Goal: Task Accomplishment & Management: Manage account settings

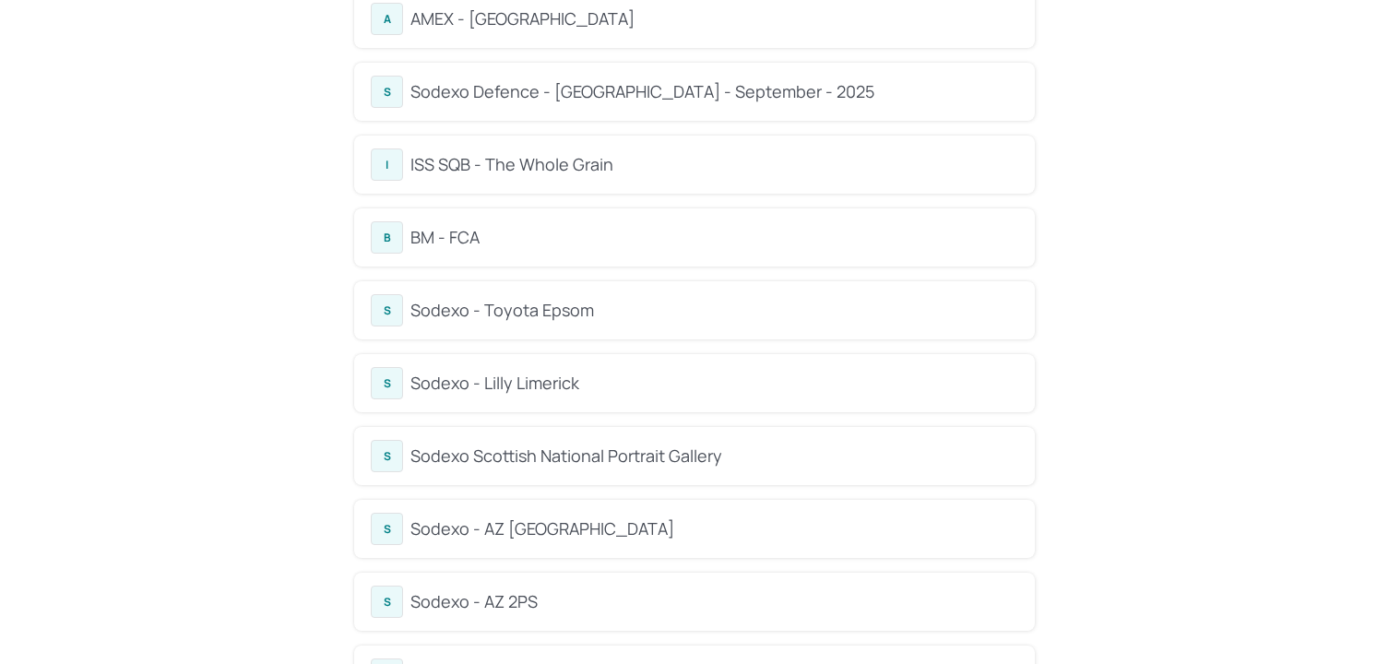
scroll to position [186, 0]
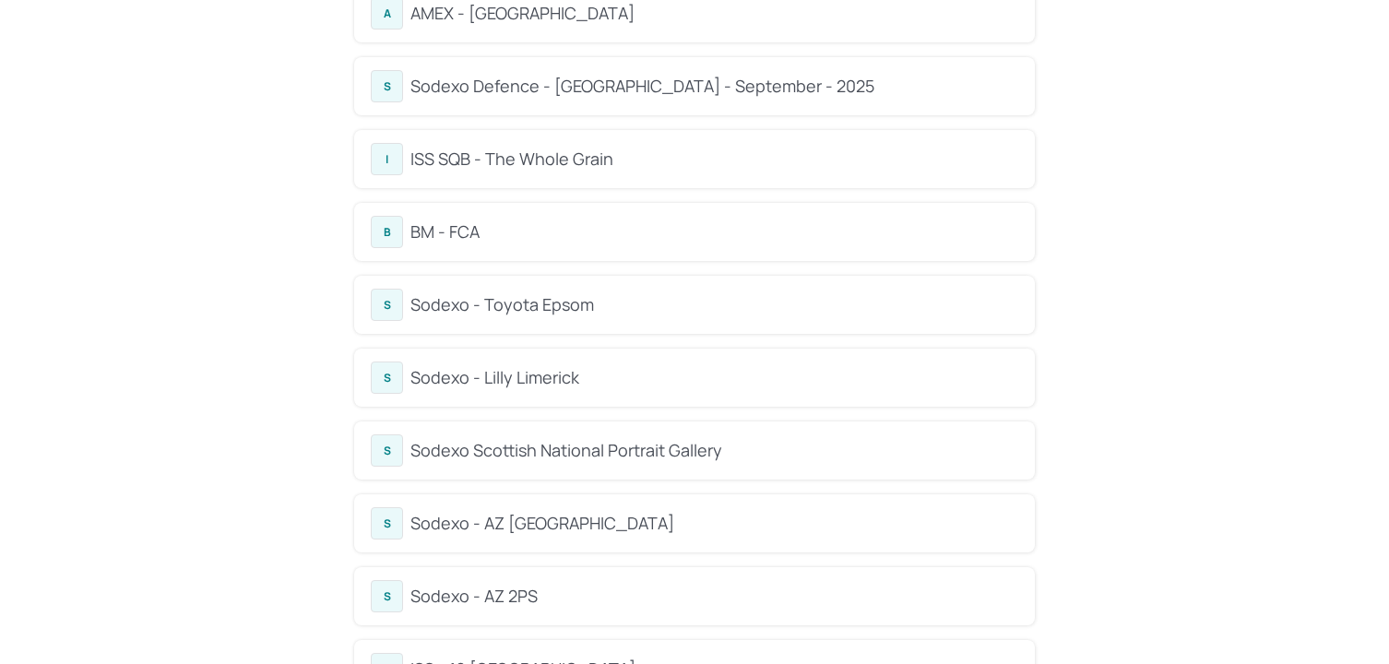
click at [552, 457] on div "Sodexo Scottish National Portrait Gallery" at bounding box center [715, 450] width 608 height 25
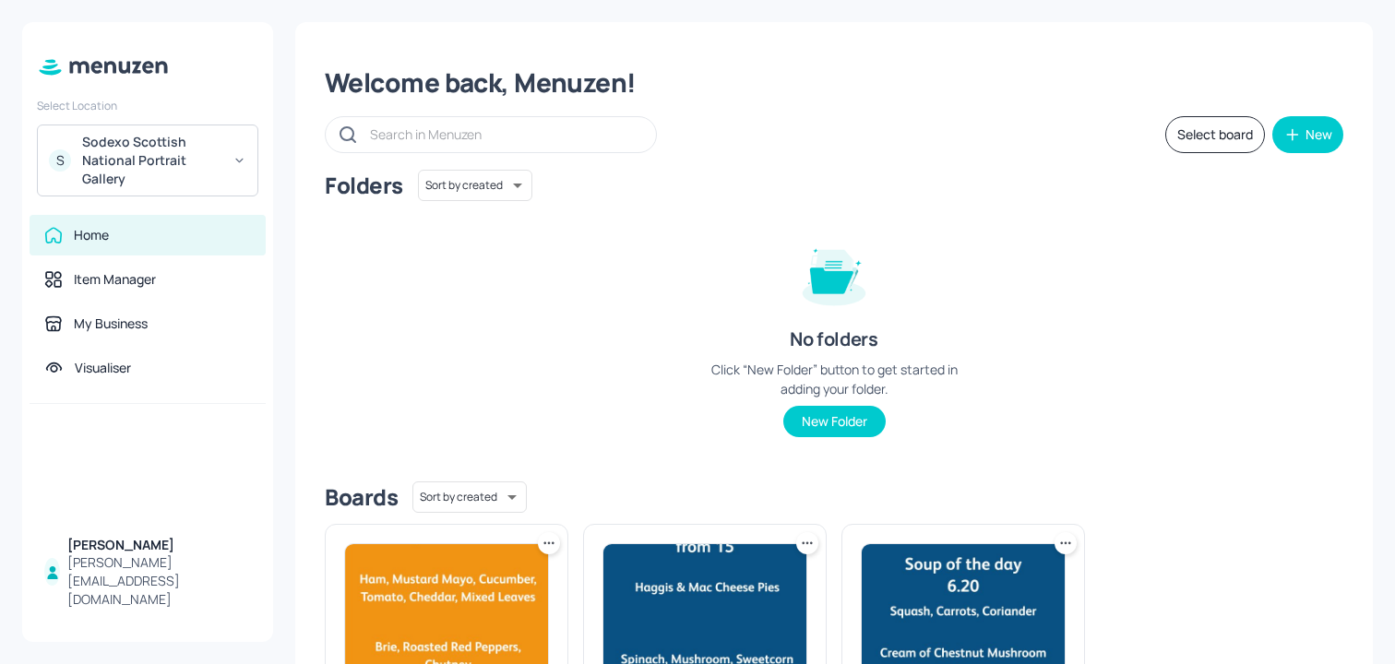
scroll to position [198, 0]
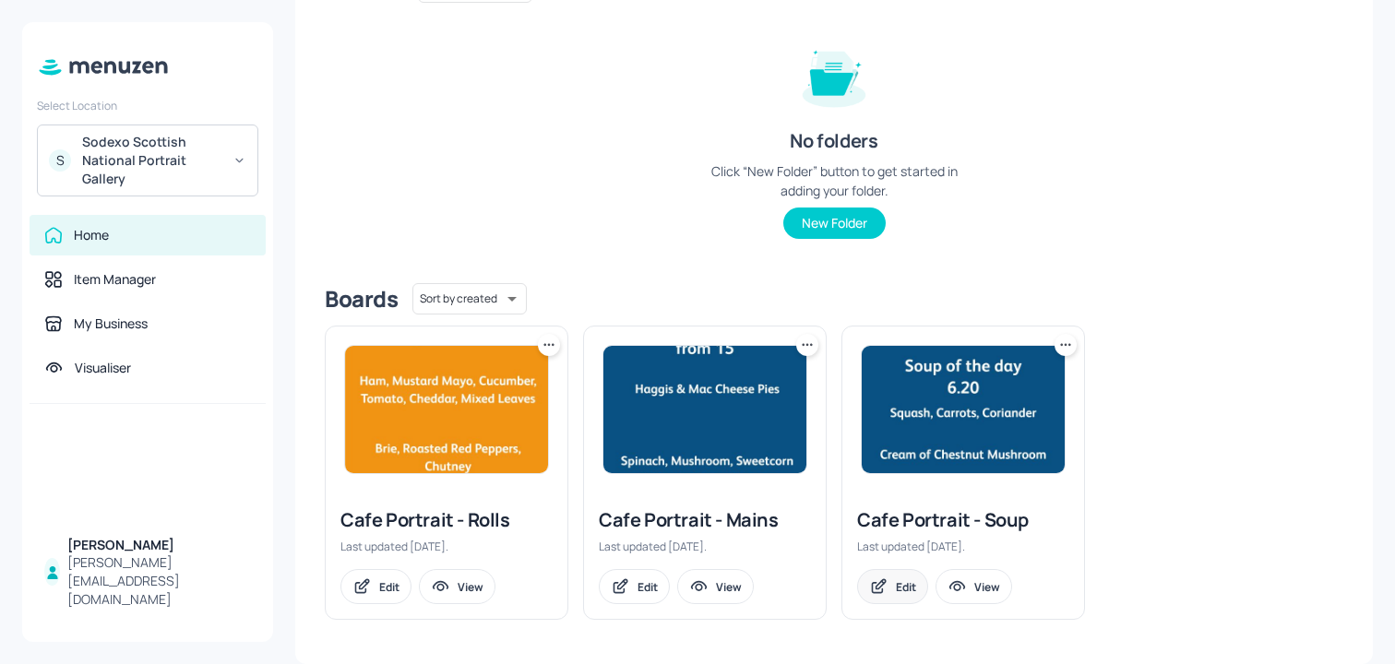
click at [888, 586] on div "Edit" at bounding box center [892, 586] width 71 height 35
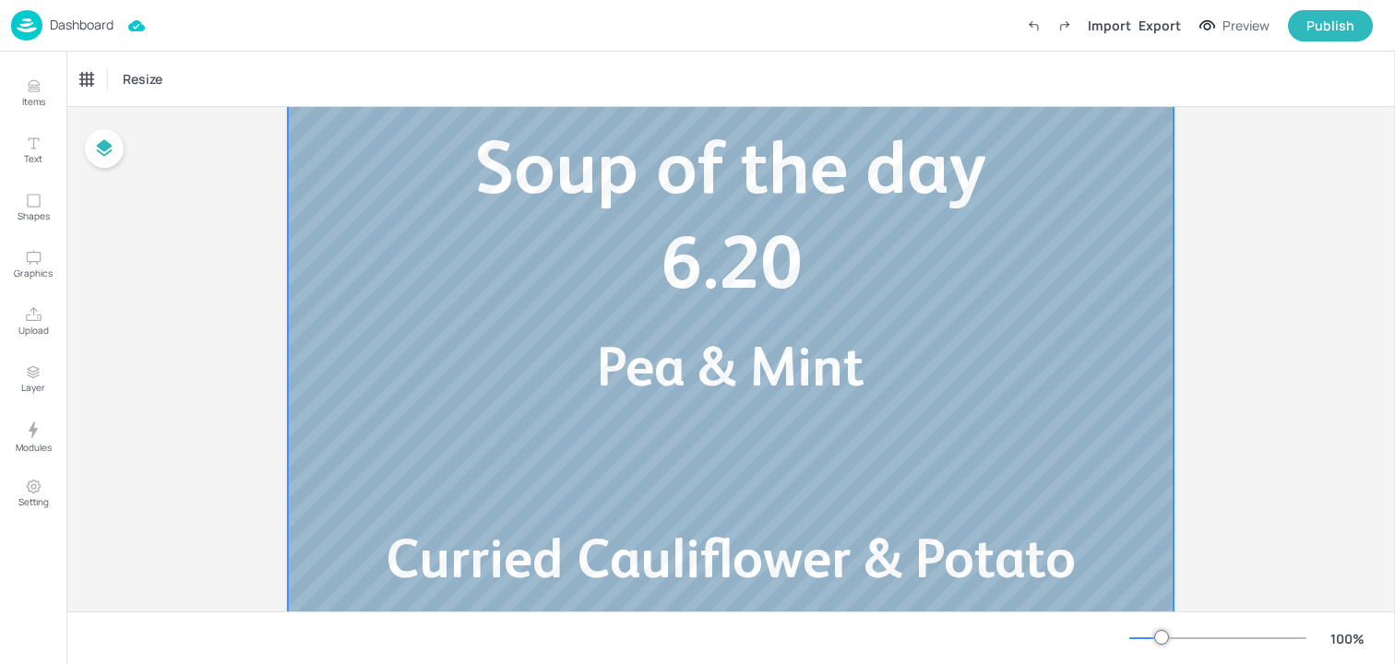
scroll to position [411, 0]
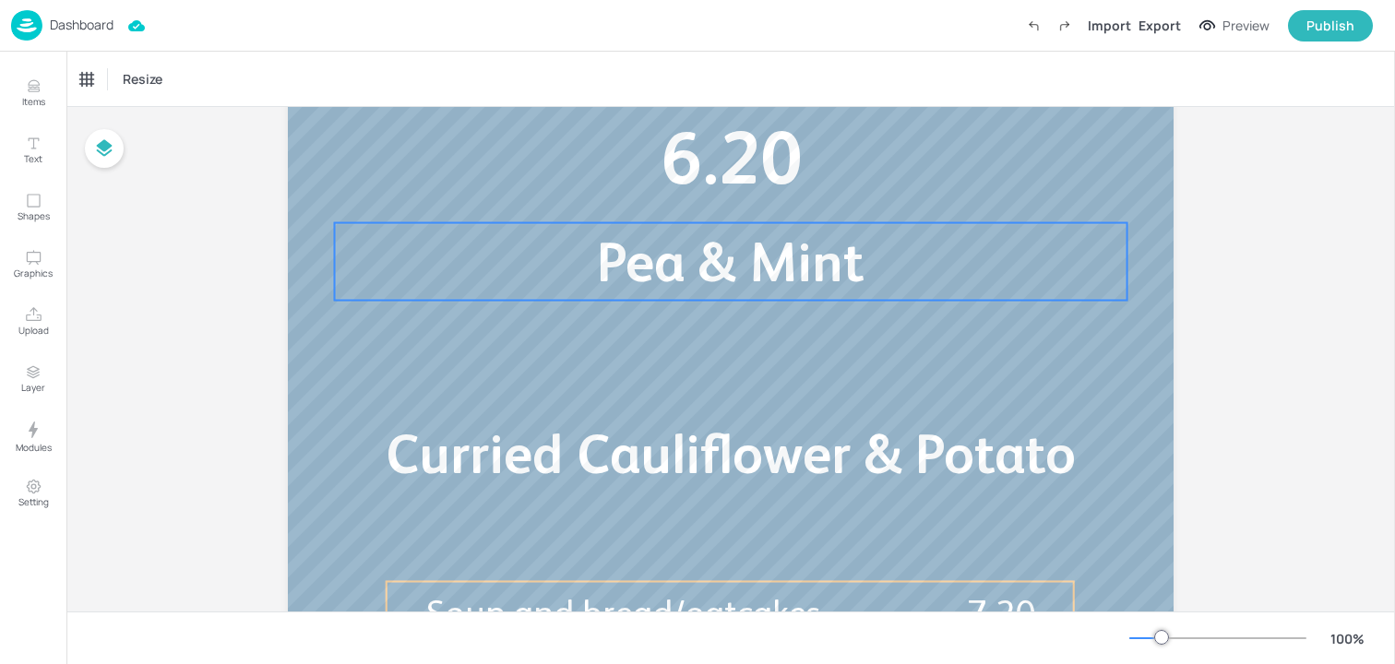
click at [634, 269] on span "Pea & Mint" at bounding box center [730, 262] width 267 height 63
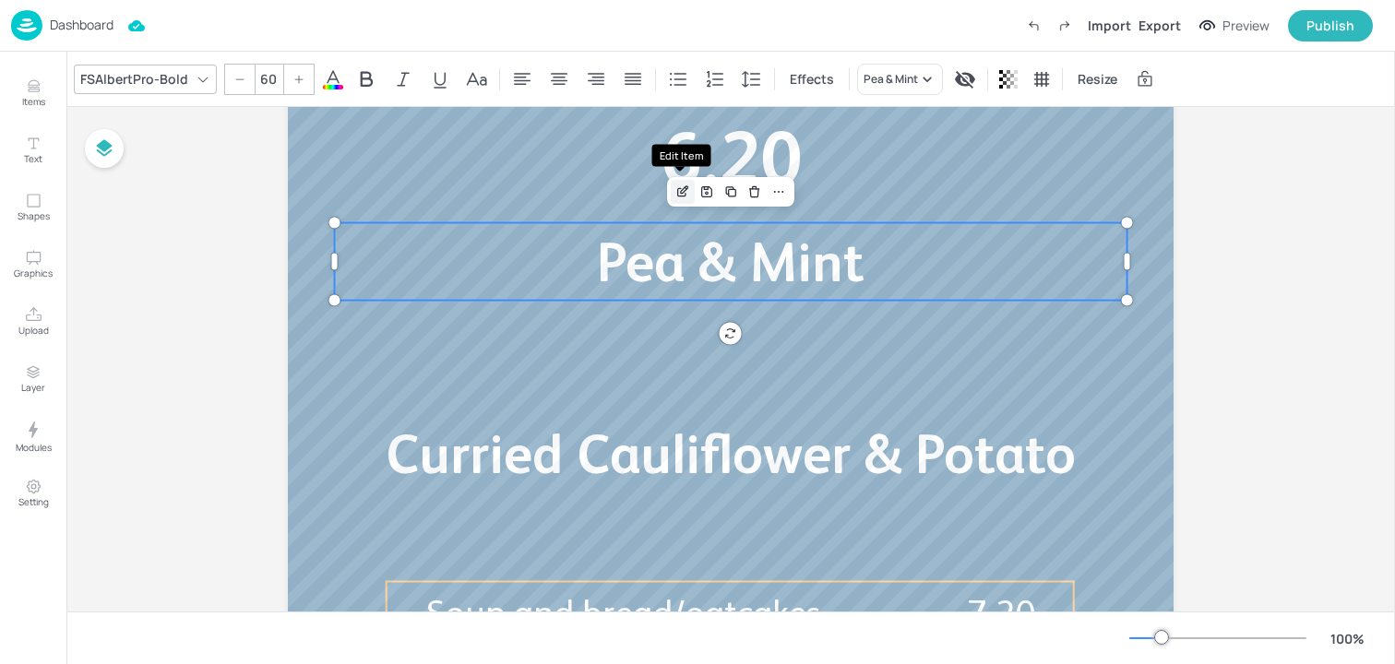
click at [681, 191] on icon "Edit Item" at bounding box center [684, 188] width 7 height 7
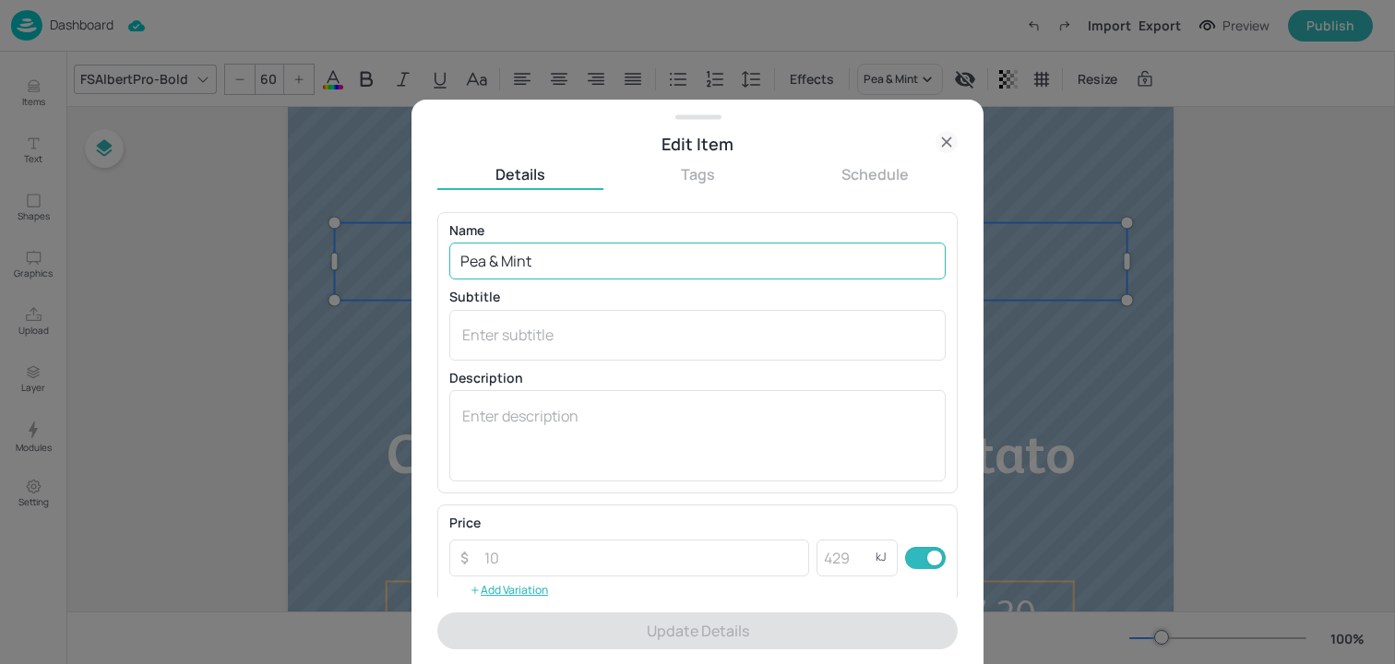
click at [569, 270] on input "Pea & Mint" at bounding box center [697, 261] width 496 height 37
paste input "Cauliflower and artichoke"
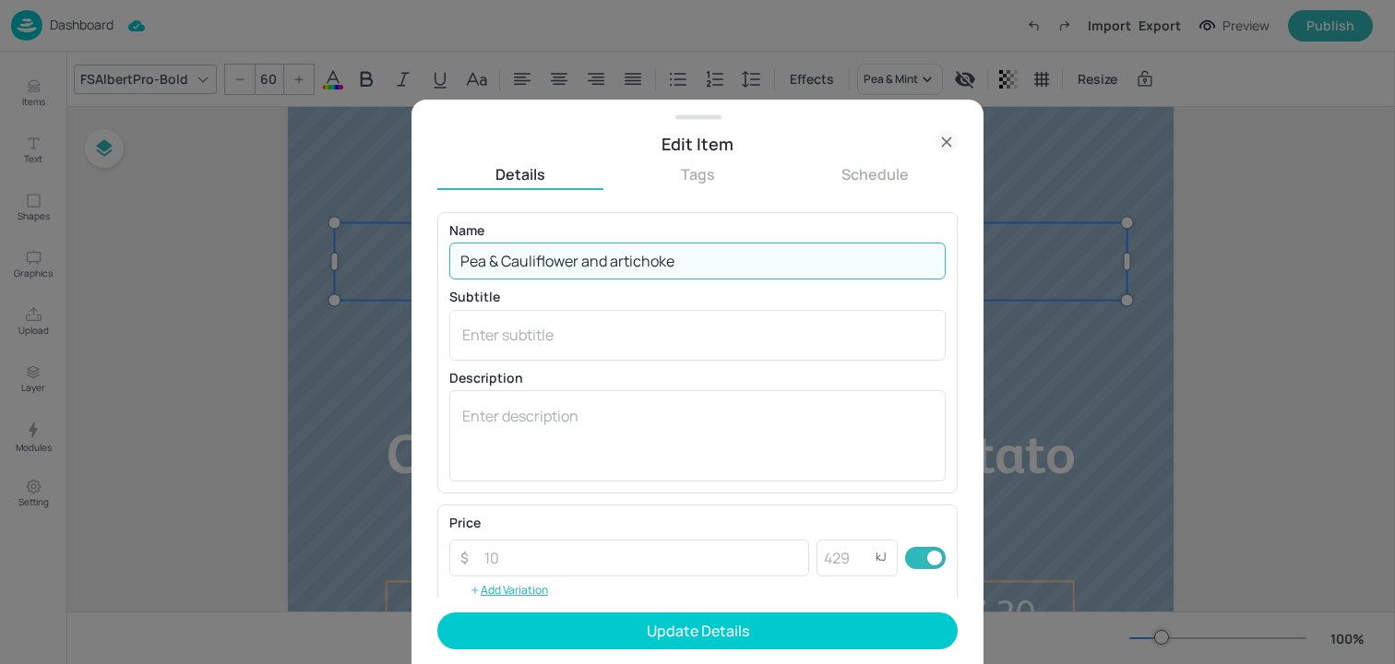
paste input "text"
click at [575, 268] on input "Cauliflower and artichoke" at bounding box center [697, 261] width 496 height 37
click at [557, 271] on input "Cauliflower and Artichoke" at bounding box center [697, 261] width 496 height 37
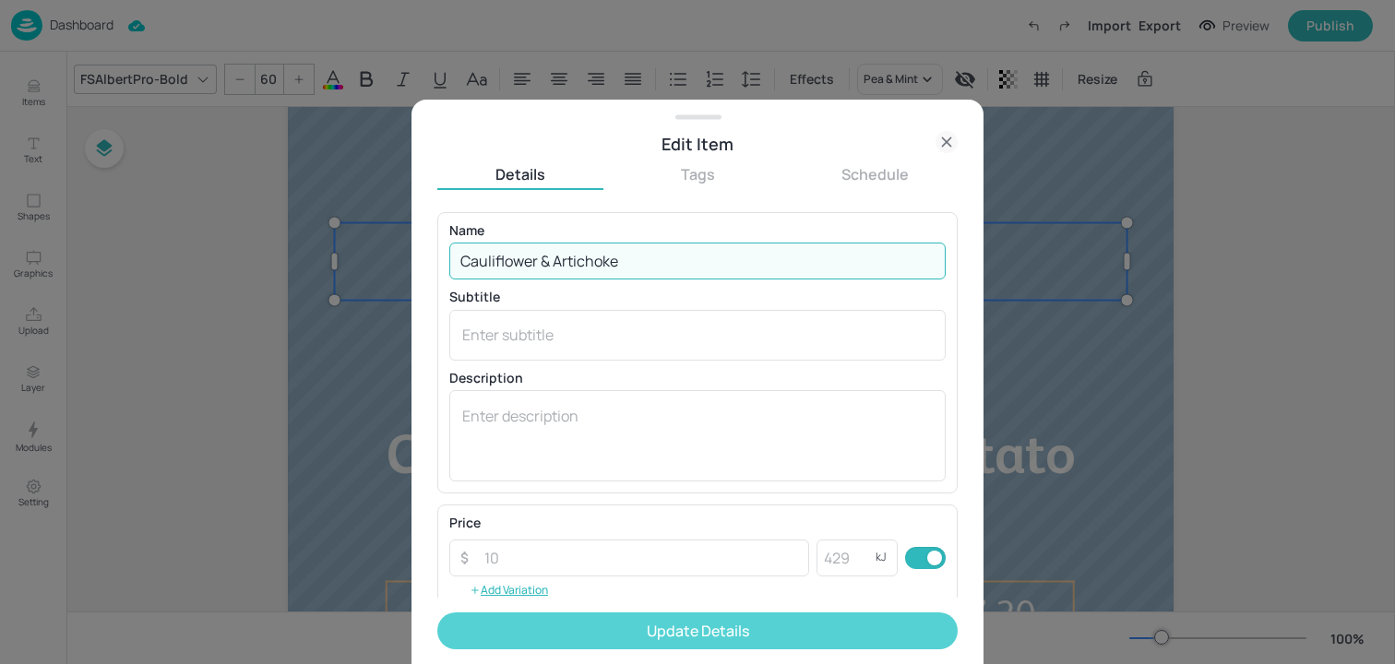
type input "Cauliflower & Artichoke"
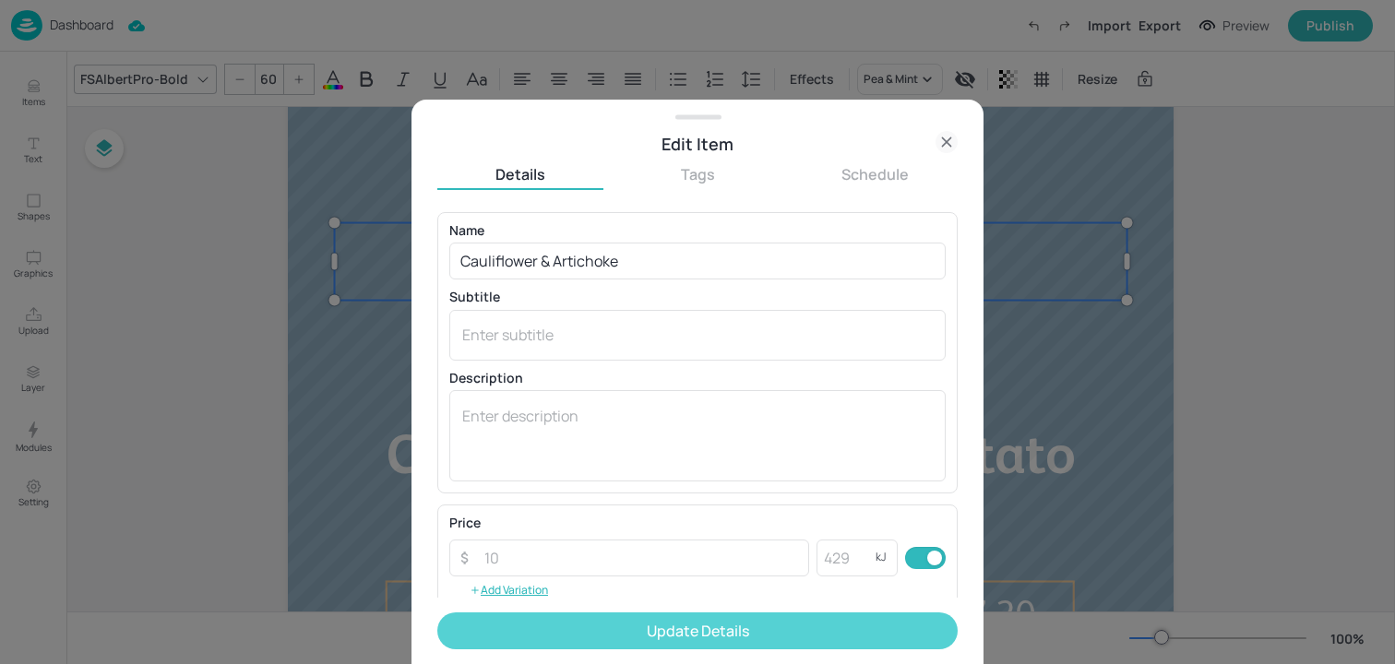
click at [572, 621] on button "Update Details" at bounding box center [697, 631] width 520 height 37
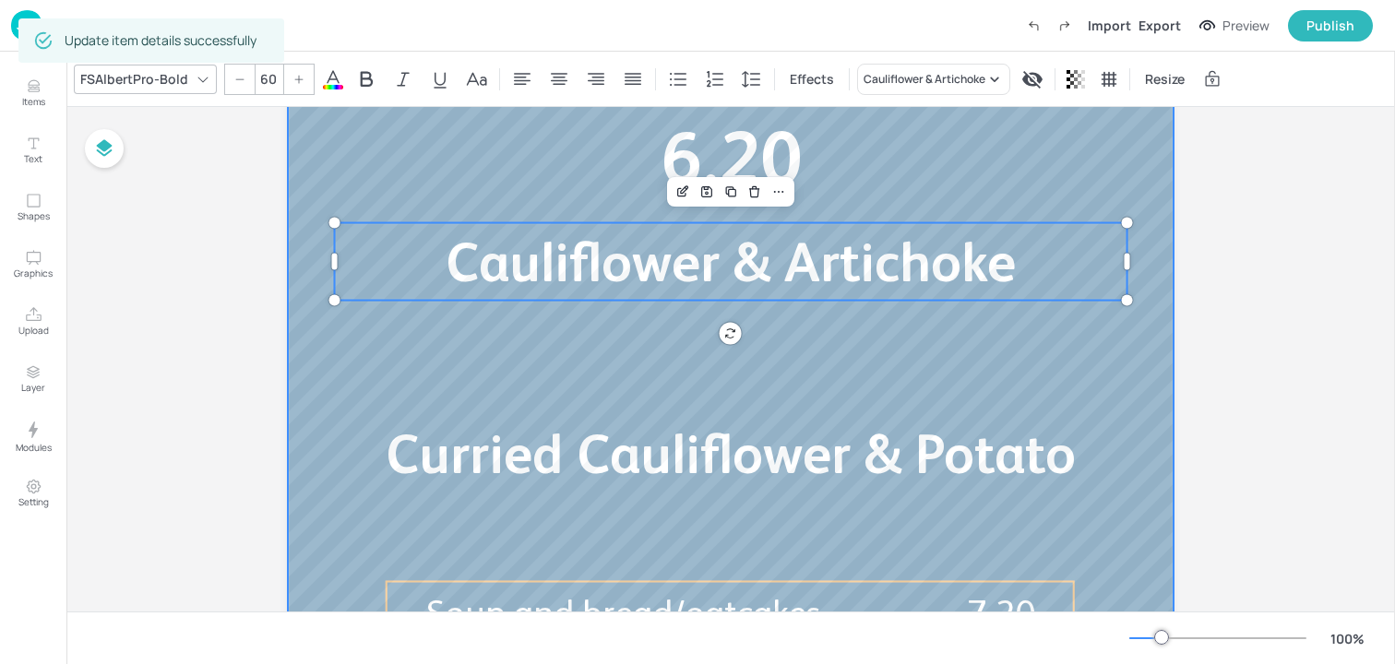
type input "60"
click at [521, 472] on span "Curried Cauliflower & Potato" at bounding box center [731, 454] width 690 height 63
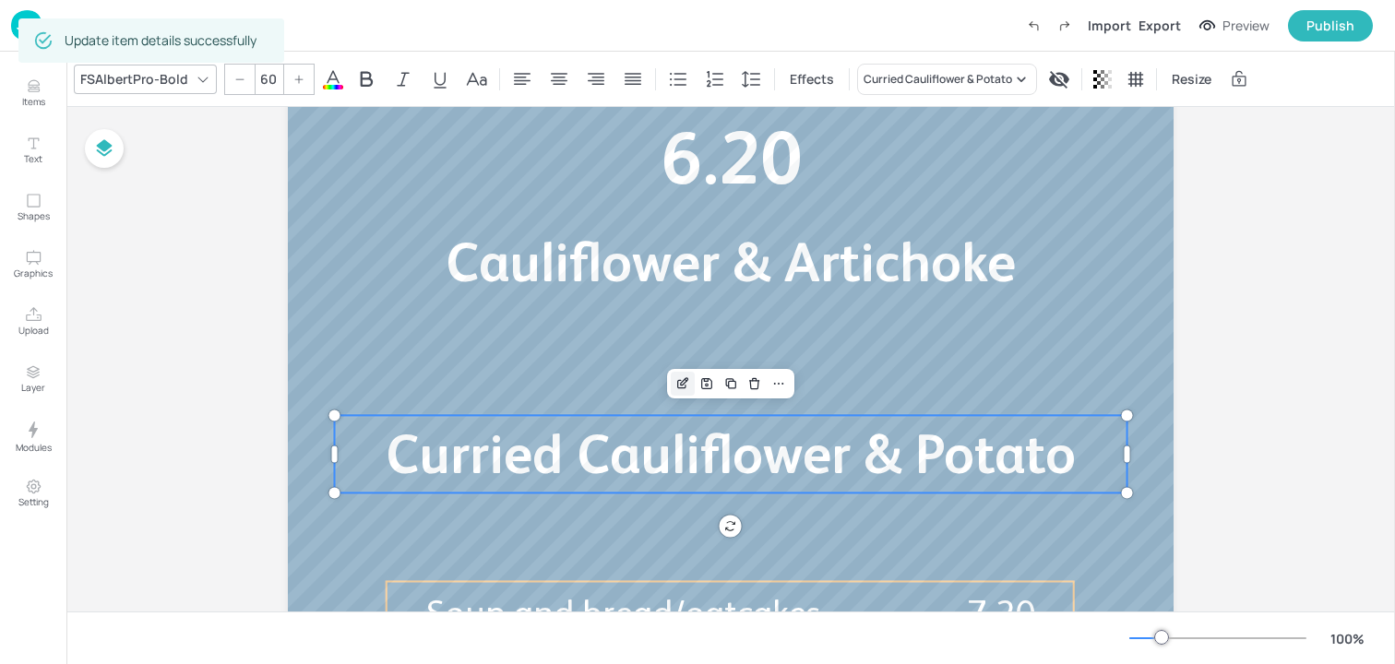
click at [678, 390] on icon "Edit Item" at bounding box center [683, 383] width 16 height 15
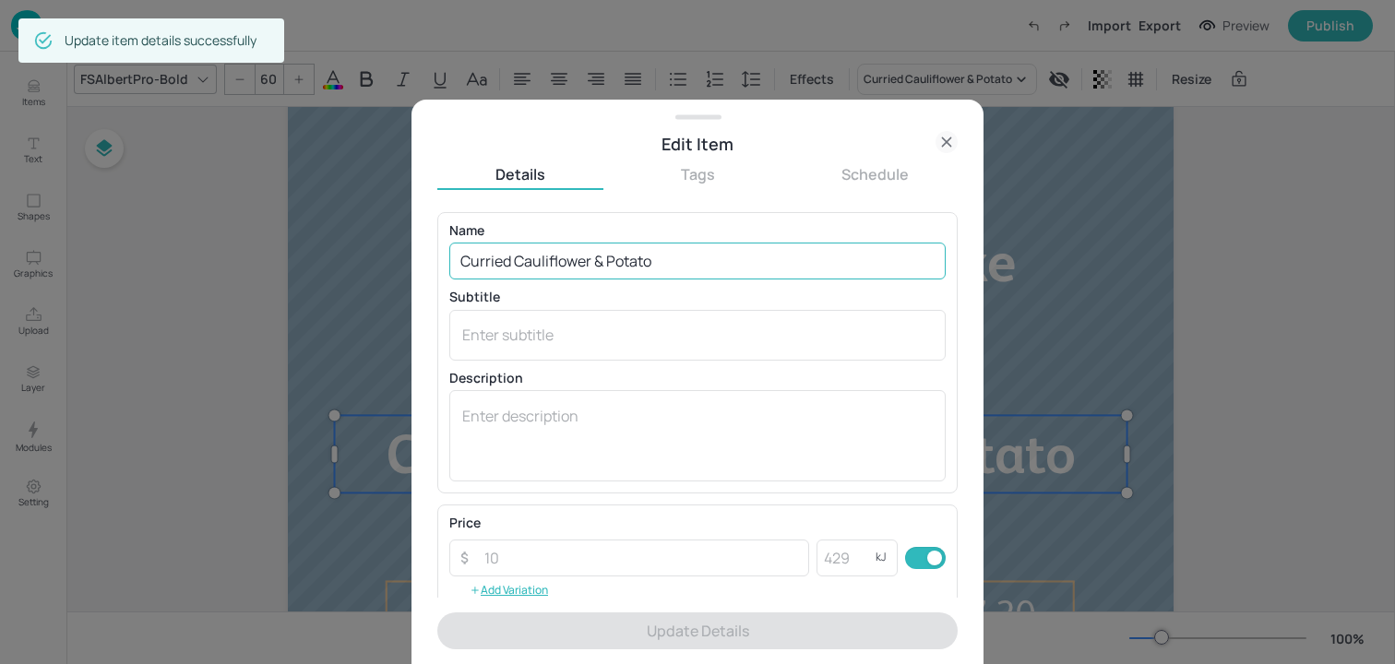
click at [564, 268] on input "Curried Cauliflower & Potato" at bounding box center [697, 261] width 496 height 37
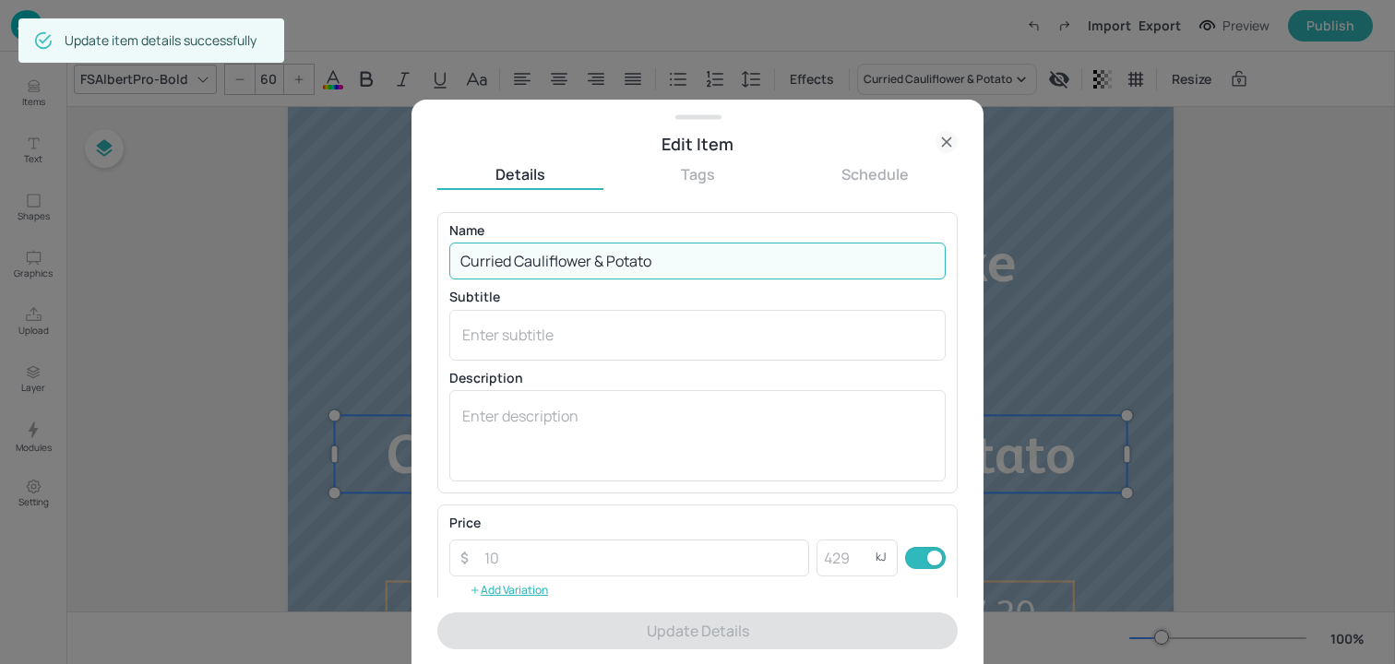
click at [564, 268] on input "Curried Cauliflower & Potato" at bounding box center [697, 261] width 496 height 37
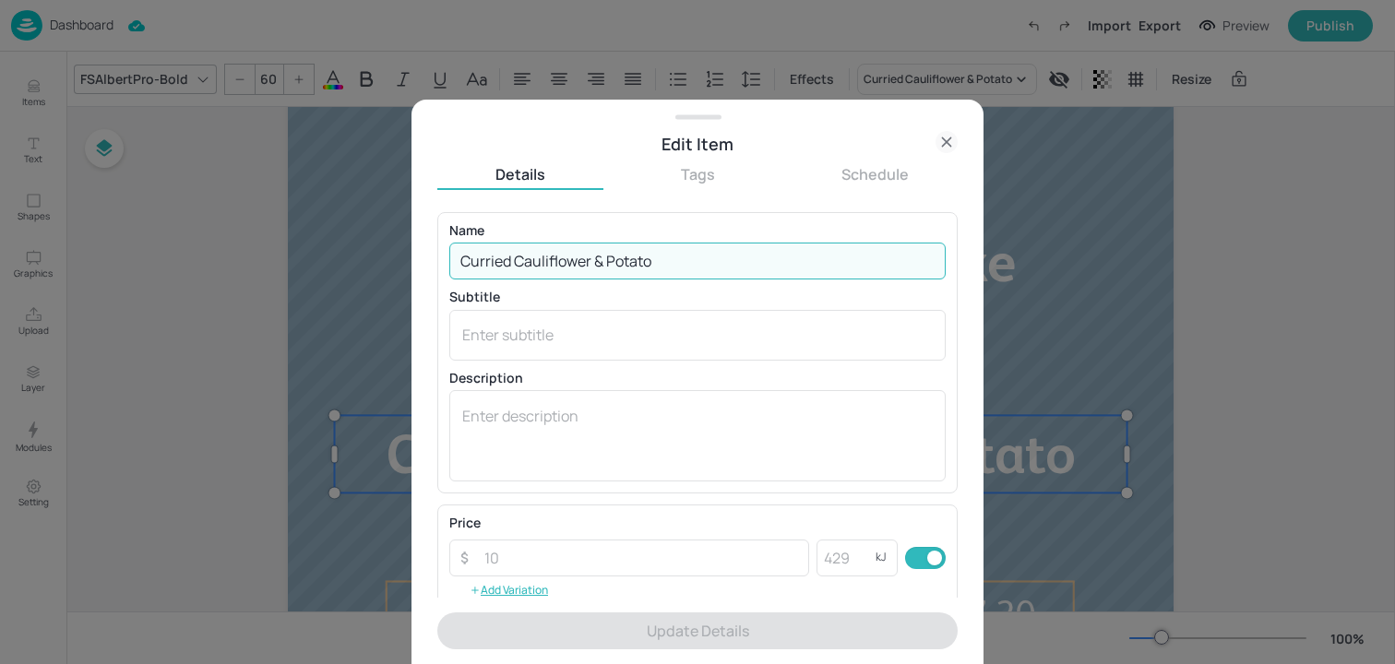
paste input "Yellow split pea and kale"
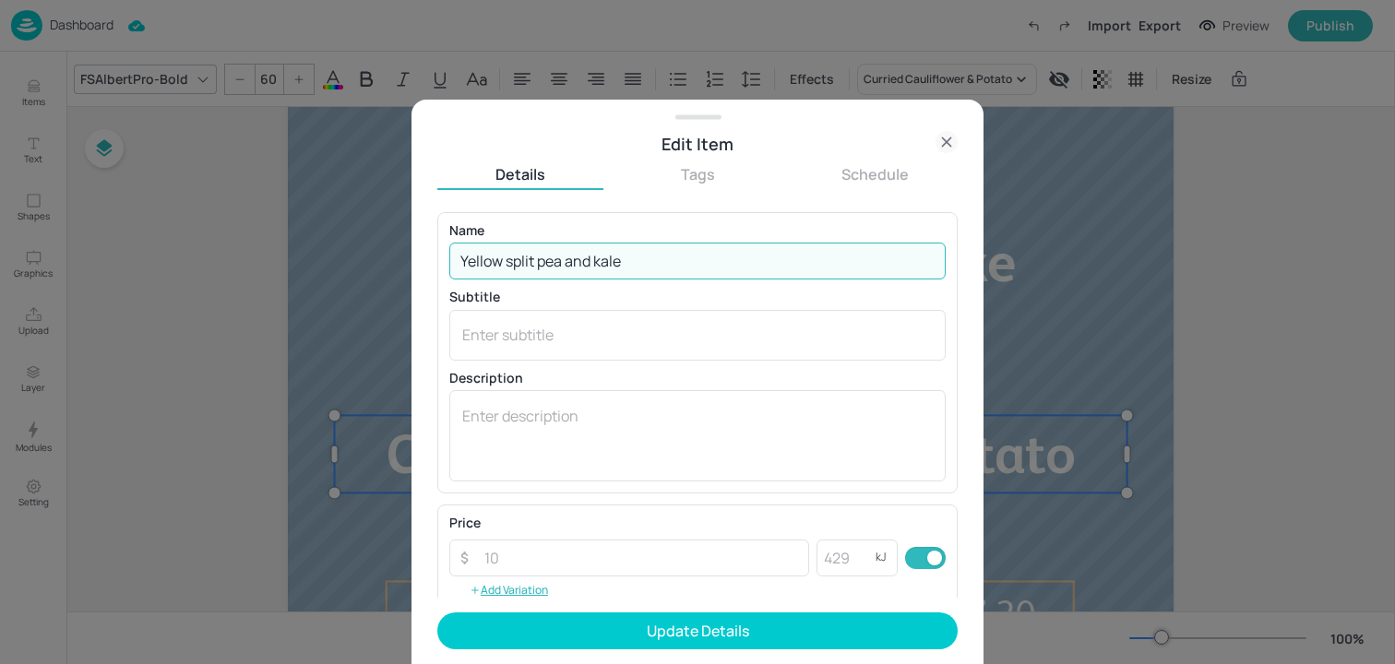
click at [507, 267] on input "Yellow split pea and kale" at bounding box center [697, 261] width 496 height 37
click at [548, 272] on input "Yellow Split pea and kale" at bounding box center [697, 261] width 496 height 37
click at [608, 264] on input "Yellow Split Pea and kale" at bounding box center [697, 261] width 496 height 37
click at [584, 266] on input "Yellow Split Pea and Kale" at bounding box center [697, 261] width 496 height 37
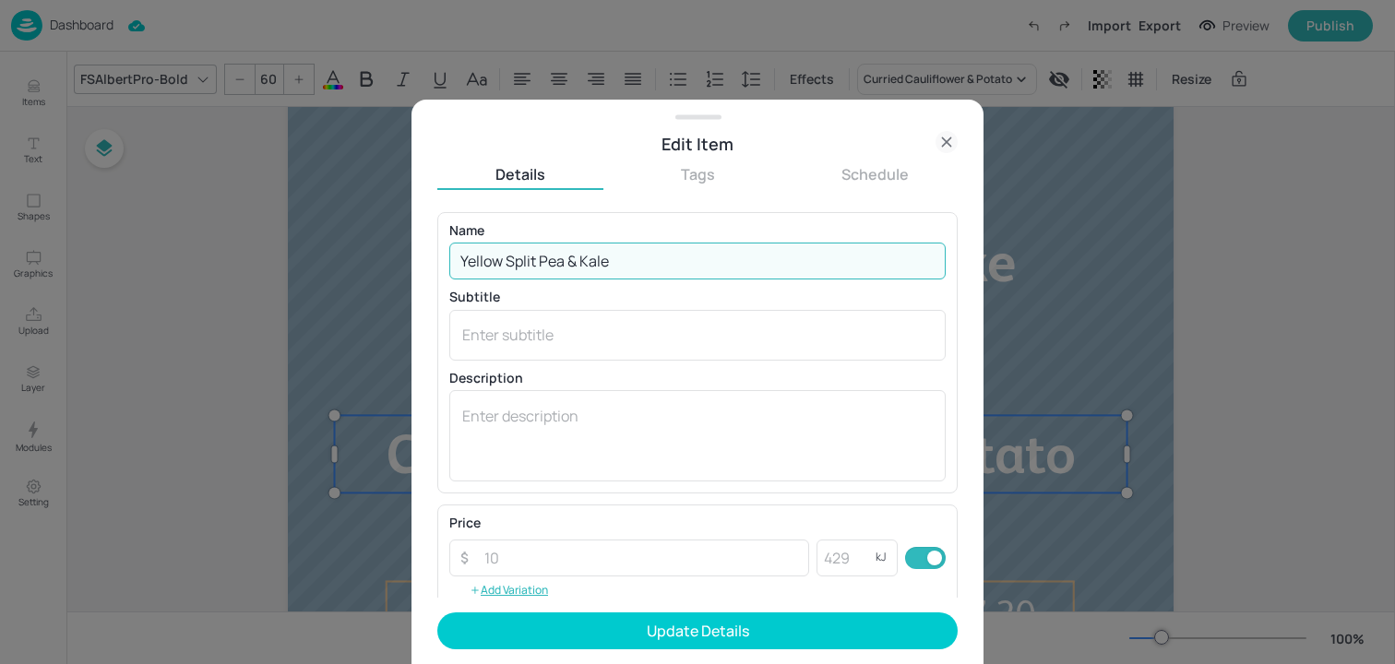
type input "Yellow Split Pea & Kale"
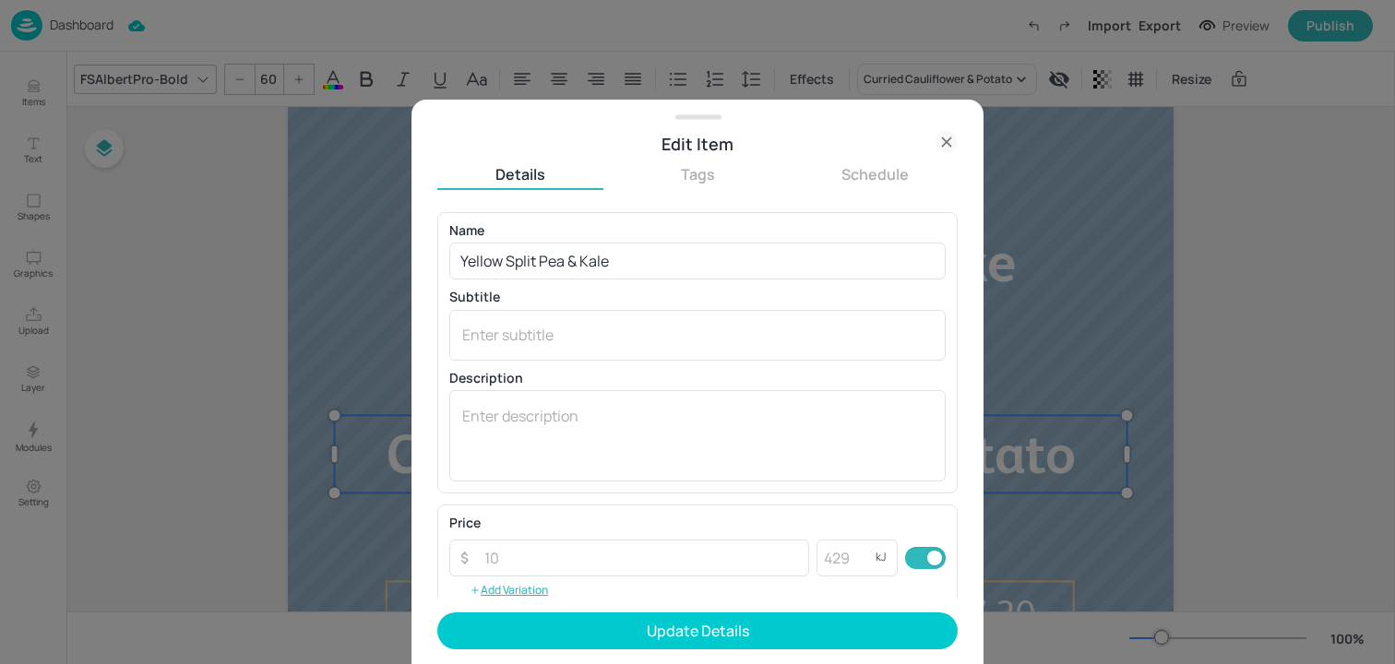
click at [626, 650] on form "Name Yellow Split Pea & Kale ​ Subtitle x ​ Description x ​ Price ​ ​ kJ ​ Add …" at bounding box center [697, 438] width 520 height 452
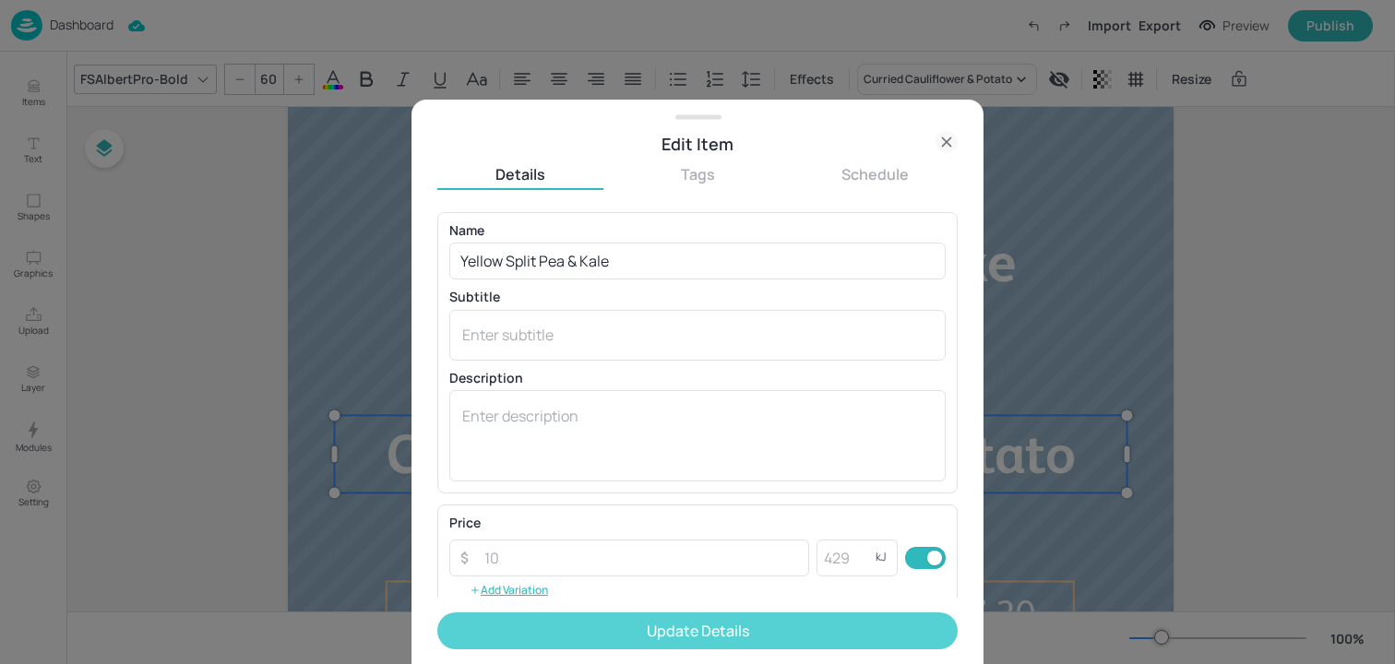
click at [623, 641] on button "Update Details" at bounding box center [697, 631] width 520 height 37
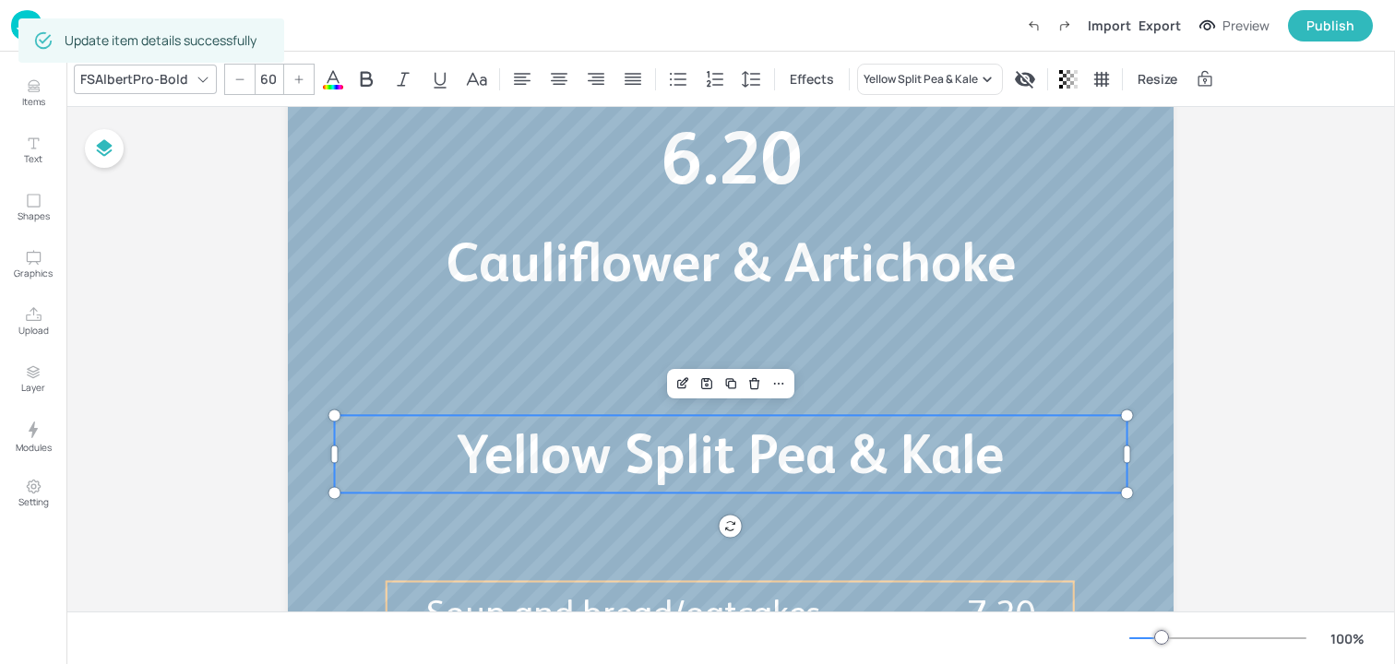
click at [281, 418] on div "Board Cafe Portrait - Soup Cauliflower & Artichoke Soup of the day 6.20 Yellow …" at bounding box center [730, 247] width 989 height 1102
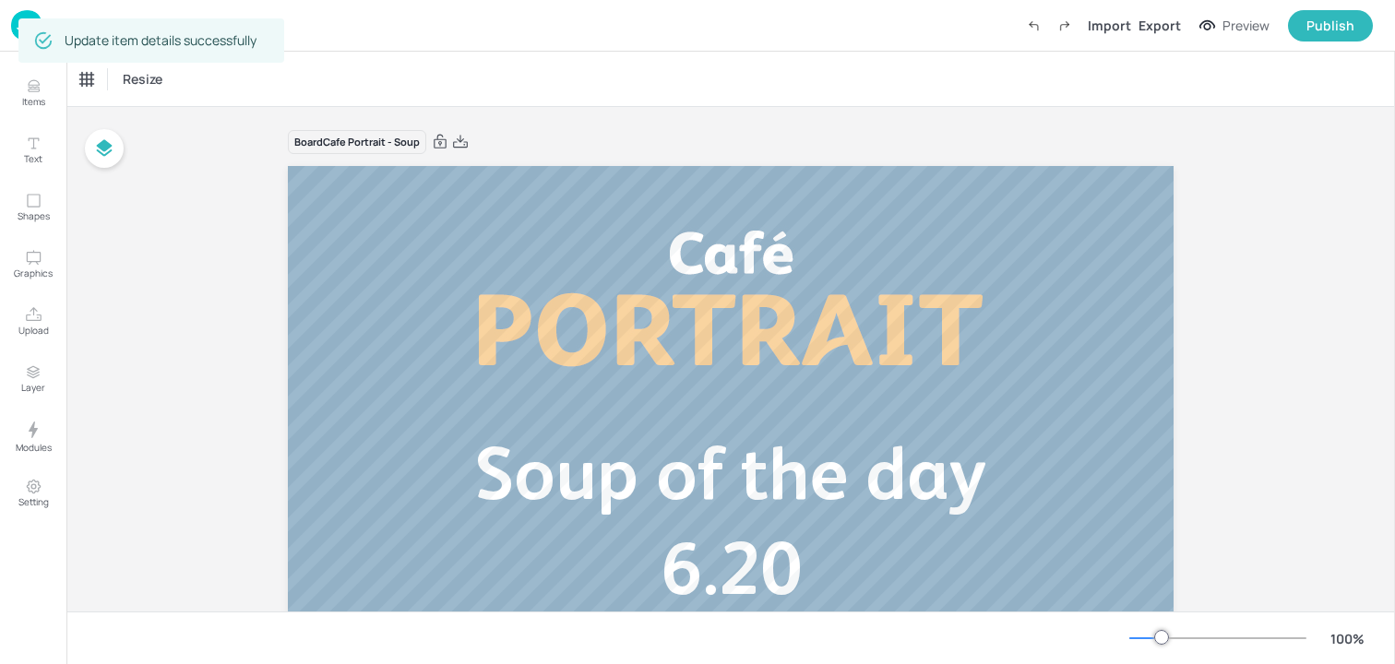
click at [15, 29] on img at bounding box center [26, 25] width 31 height 30
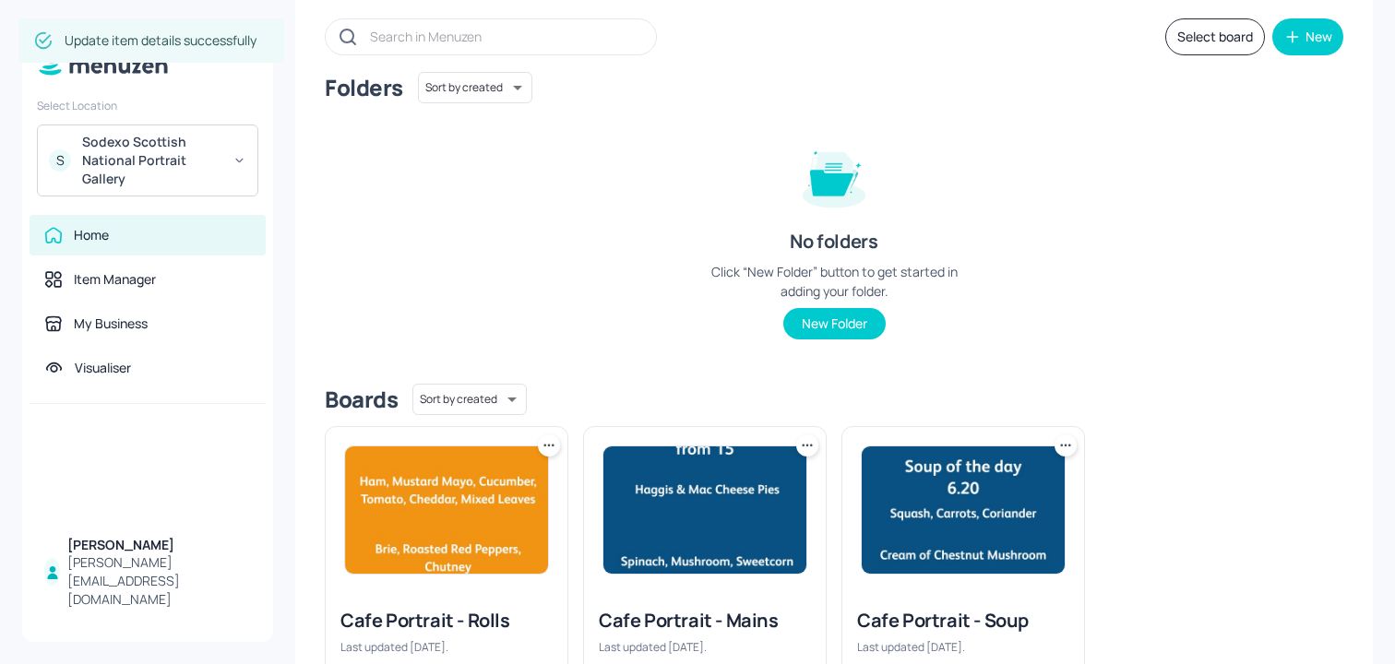
scroll to position [198, 0]
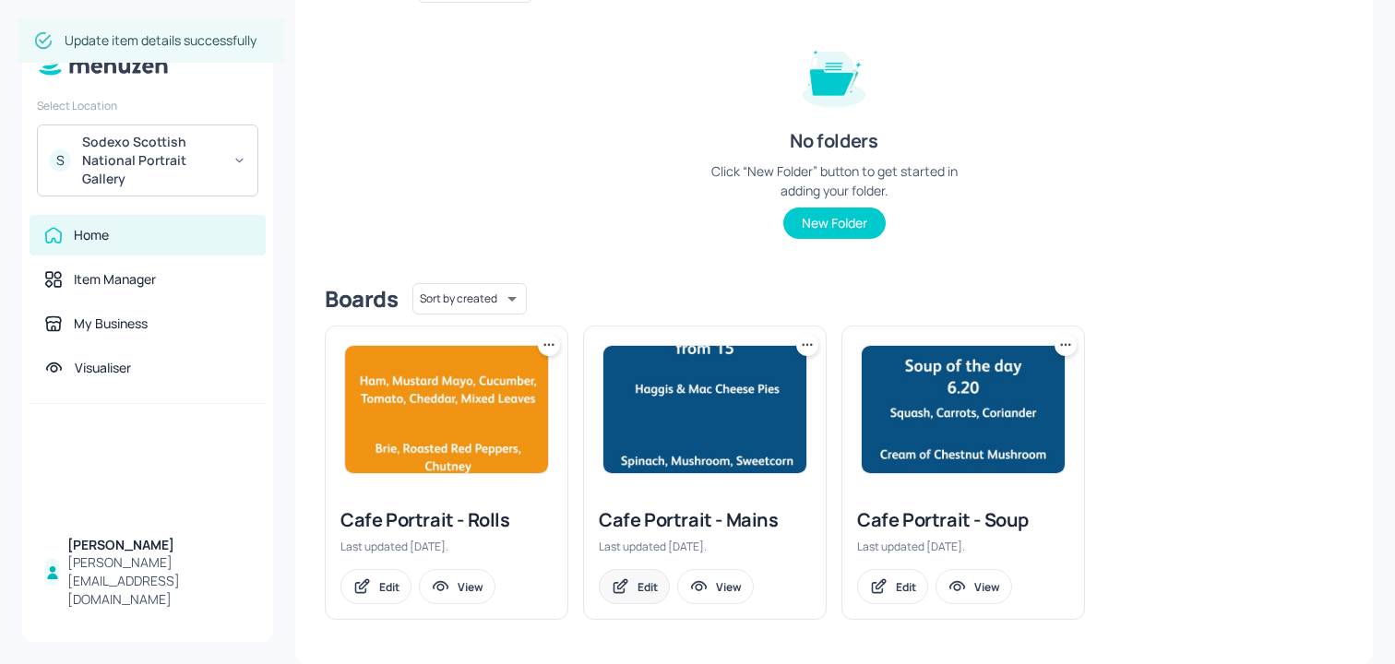
click at [626, 602] on div "Edit" at bounding box center [634, 586] width 71 height 35
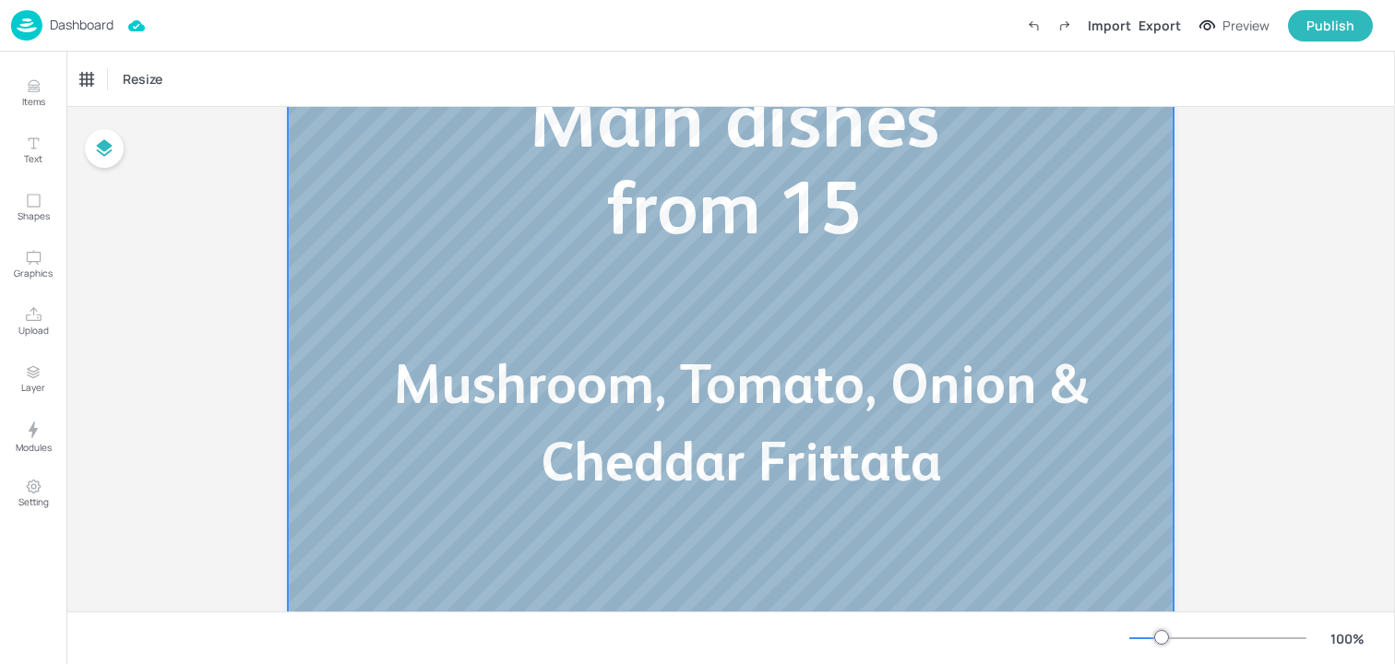
scroll to position [216, 0]
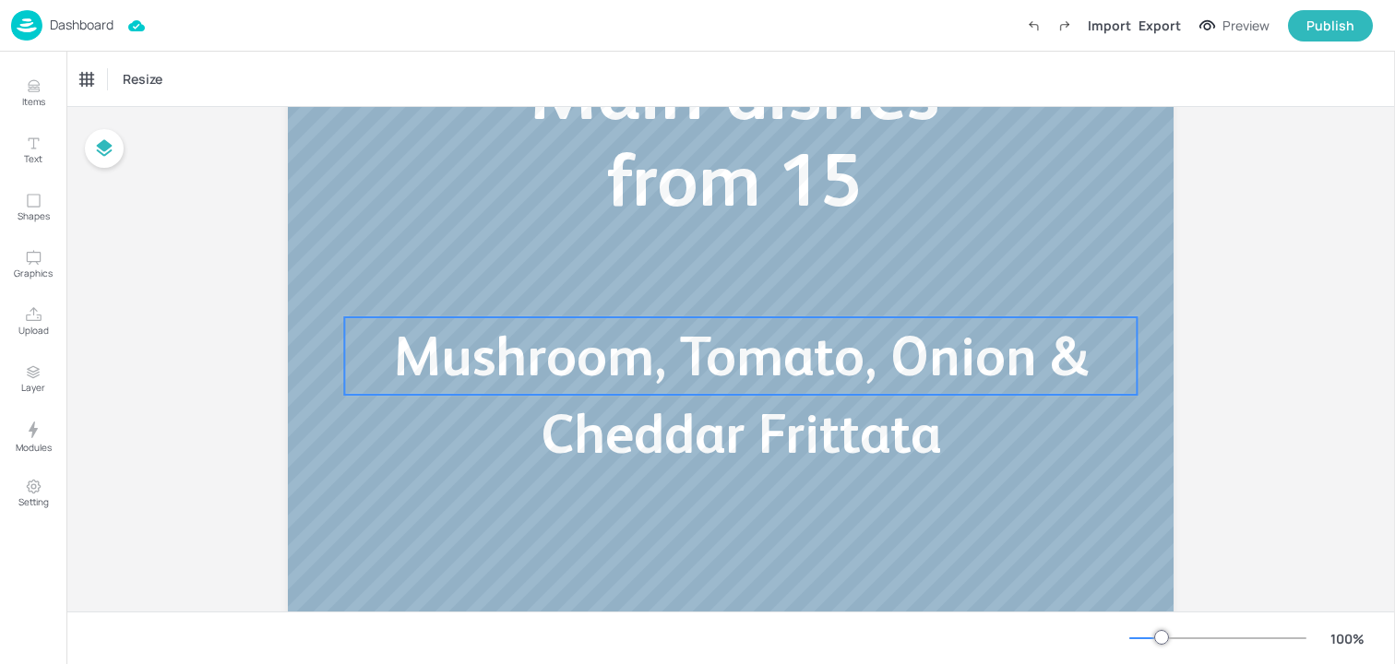
click at [764, 367] on span "Mushroom, Tomato, Onion & Cheddar Frittata" at bounding box center [740, 395] width 695 height 140
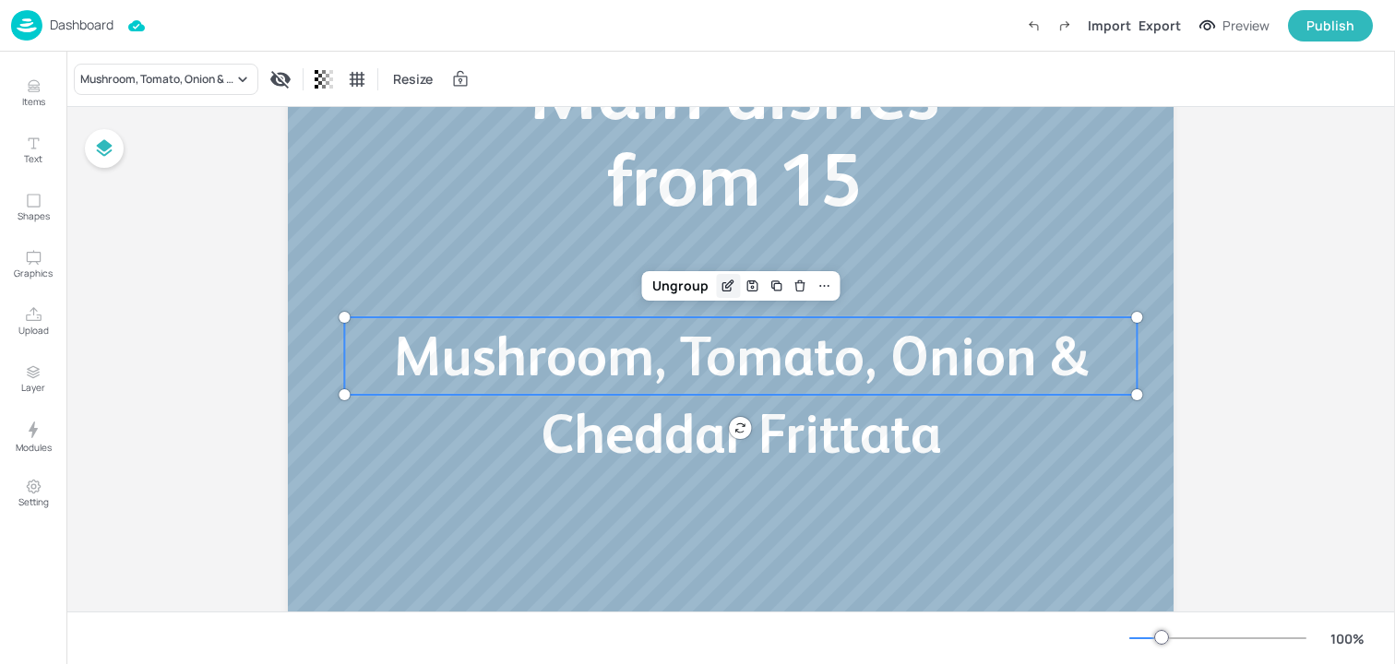
click at [726, 287] on icon "Edit Item" at bounding box center [729, 283] width 7 height 7
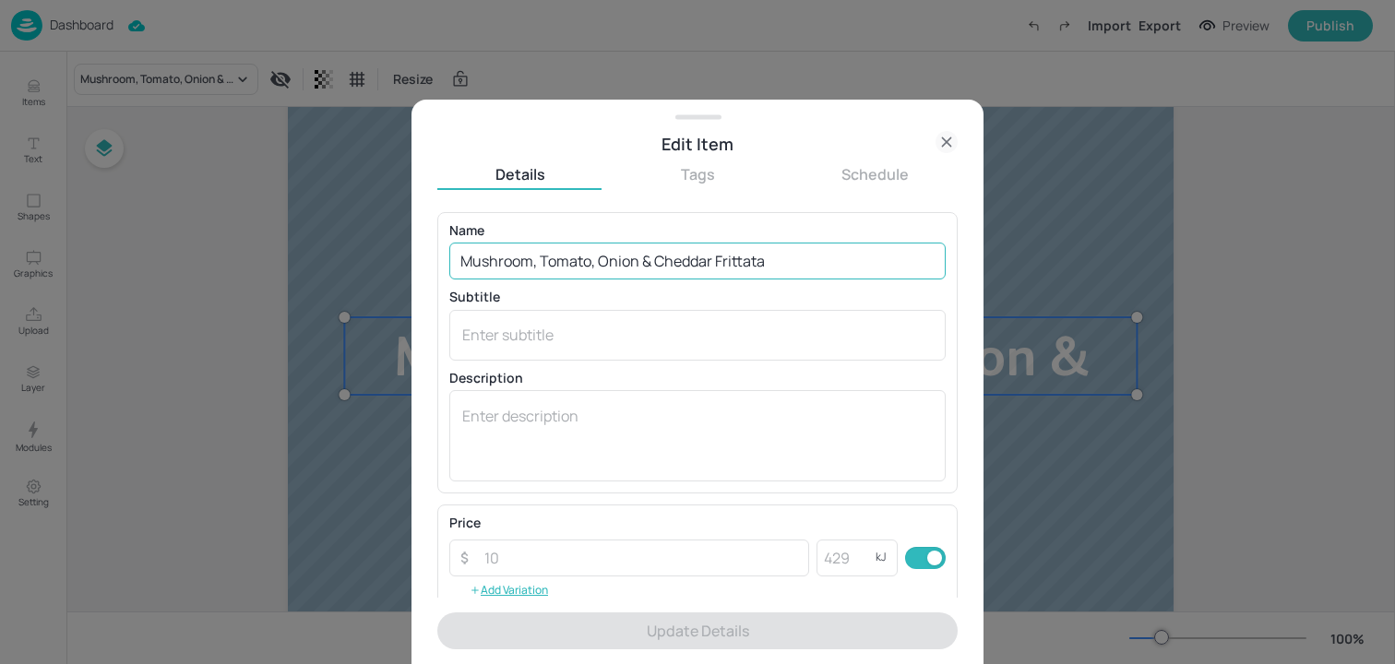
click at [664, 258] on input "Mushroom, Tomato, Onion & Cheddar Frittata" at bounding box center [697, 261] width 496 height 37
paste input "Roast pepper mushroom and cheese frittata"
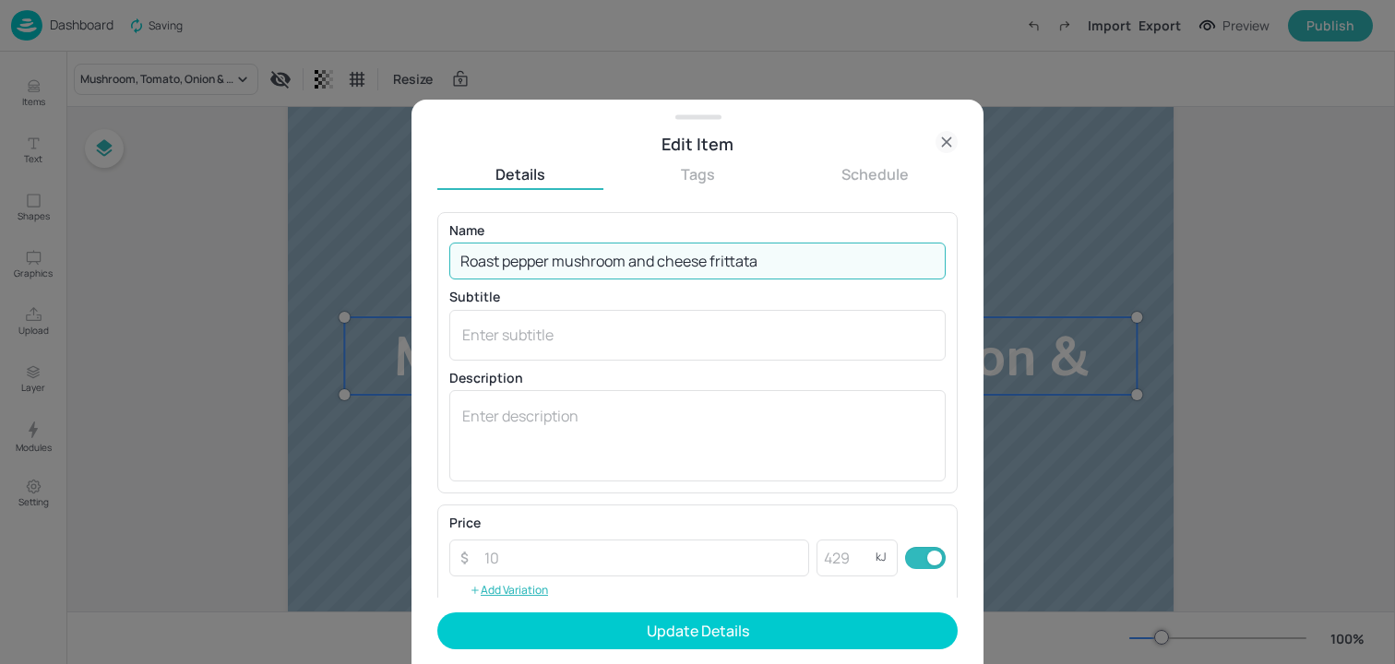
click at [511, 256] on input "Roast pepper mushroom and cheese frittata" at bounding box center [697, 261] width 496 height 37
click at [551, 266] on input "Roast Pepper mushroom and cheese frittata" at bounding box center [697, 261] width 496 height 37
click at [568, 263] on input "Roast Pepper, mushroom and cheese frittata" at bounding box center [697, 261] width 496 height 37
click at [667, 262] on input "Roast Pepper, Mushroom and cheese frittata" at bounding box center [697, 261] width 496 height 37
click at [724, 258] on input "Roast Pepper, Mushroom and Cheese frittata" at bounding box center [697, 261] width 496 height 37
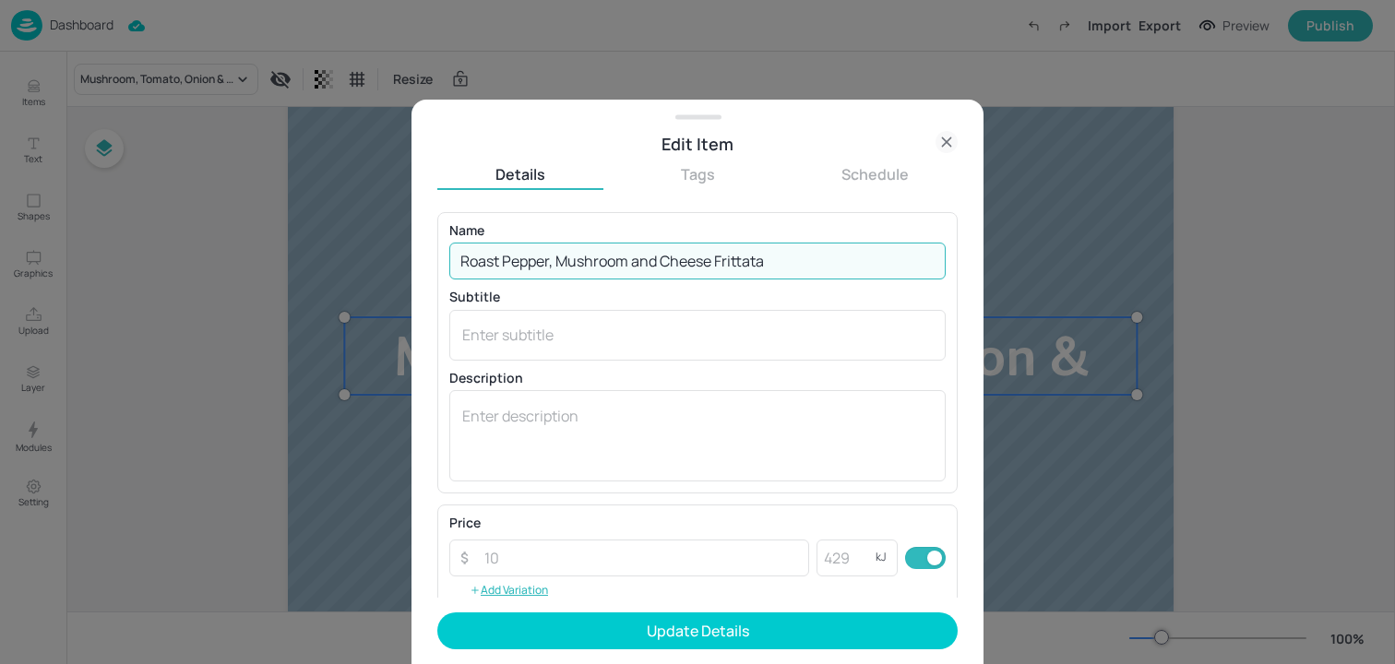
click at [649, 267] on input "Roast Pepper, Mushroom and Cheese Frittata" at bounding box center [697, 261] width 496 height 37
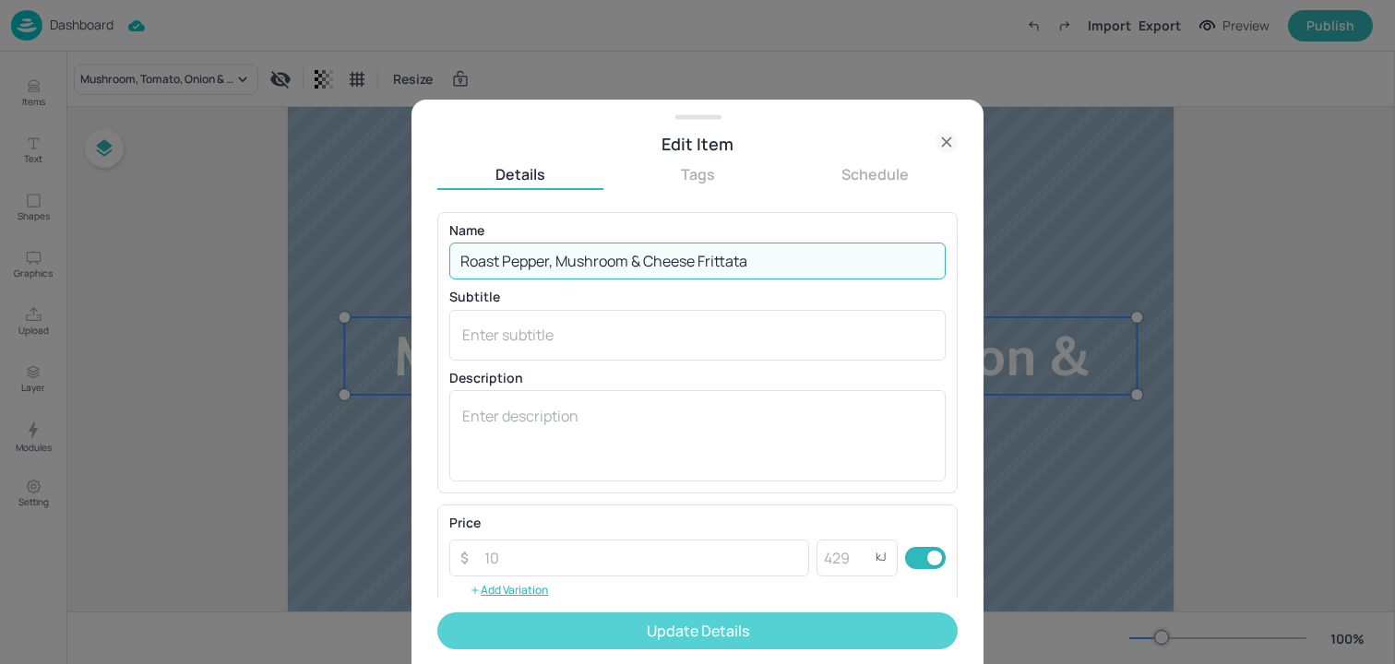
type input "Roast Pepper, Mushroom & Cheese Frittata"
click at [664, 633] on button "Update Details" at bounding box center [697, 631] width 520 height 37
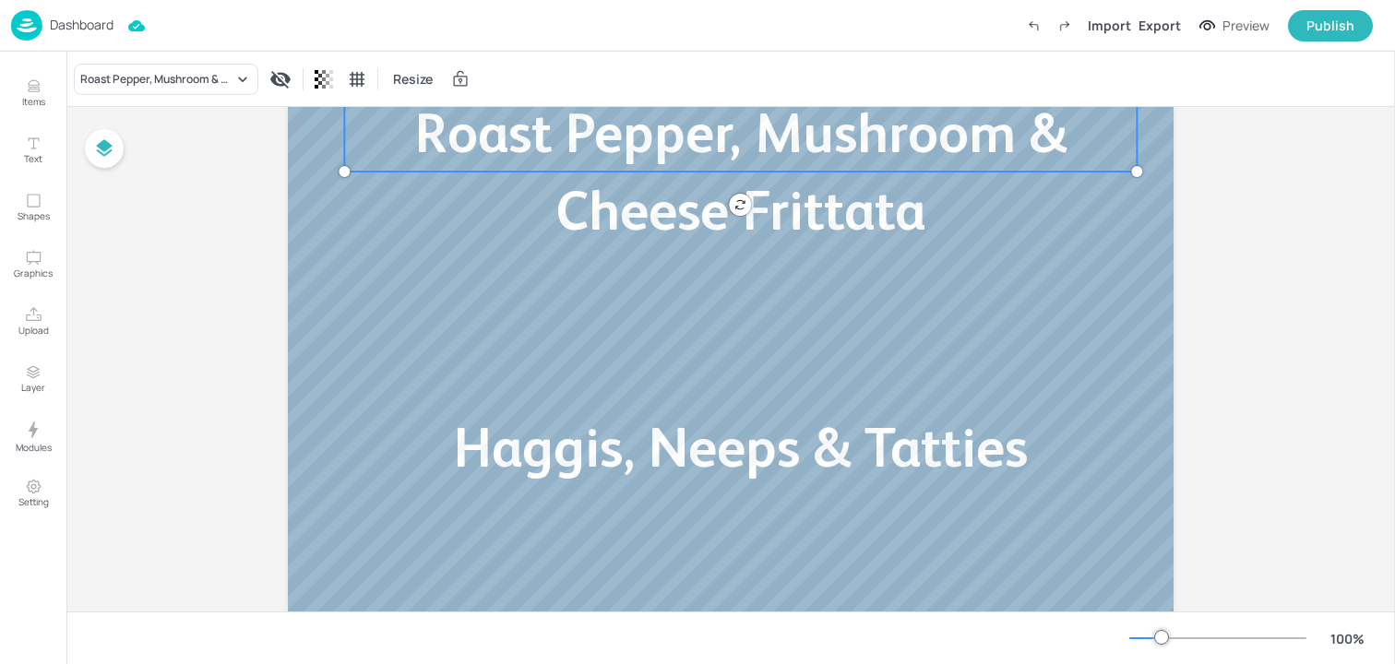
scroll to position [495, 0]
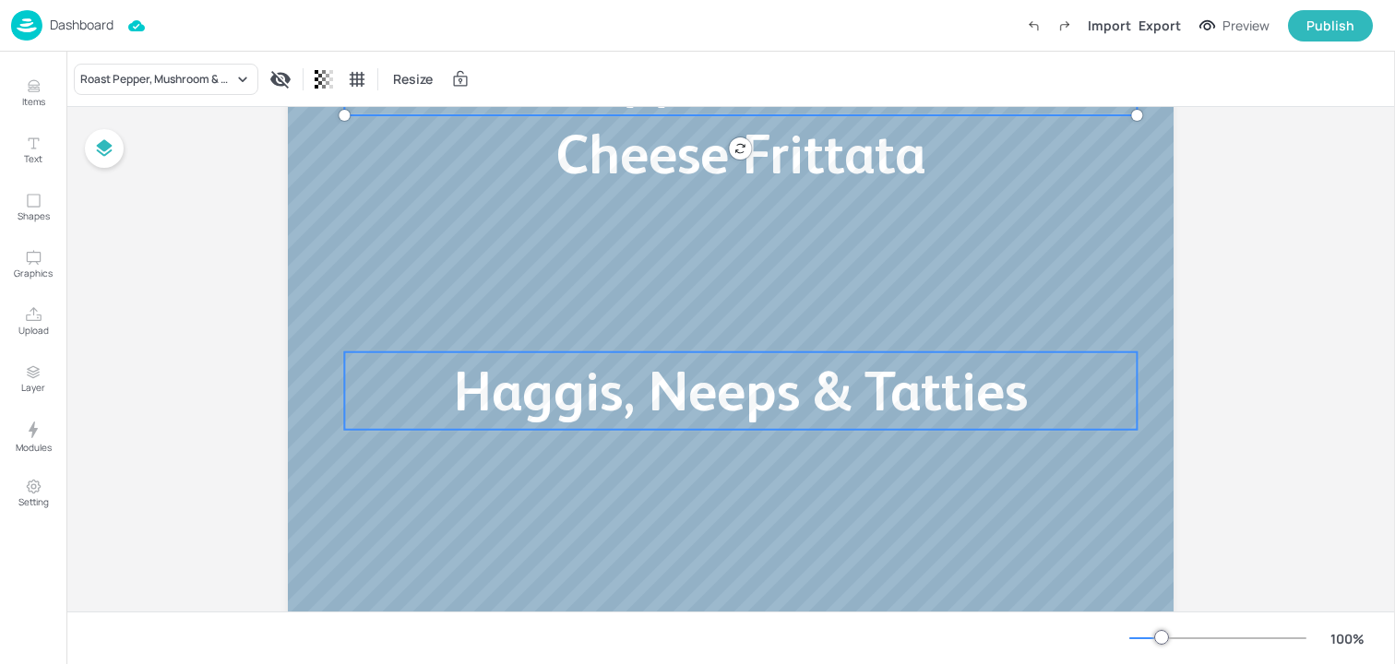
click at [688, 419] on span "Haggis, Neeps & Tatties" at bounding box center [741, 391] width 574 height 63
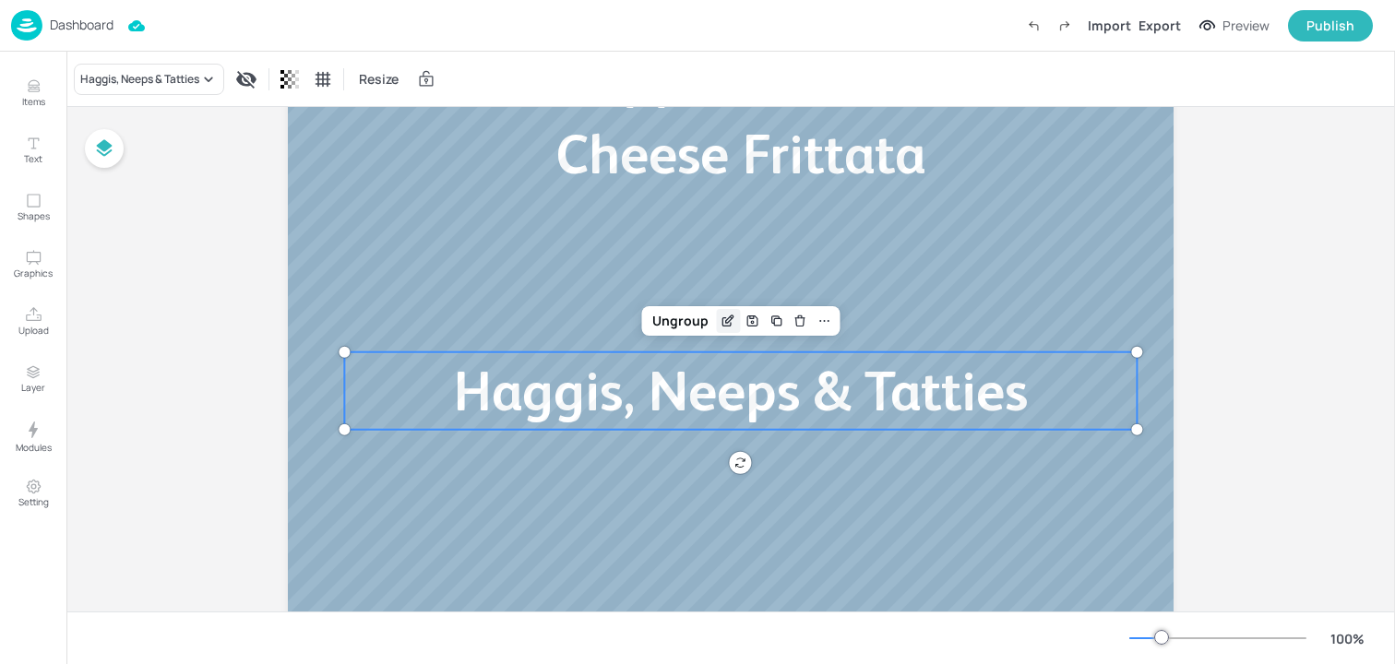
click at [721, 331] on div "Edit Item" at bounding box center [728, 321] width 24 height 24
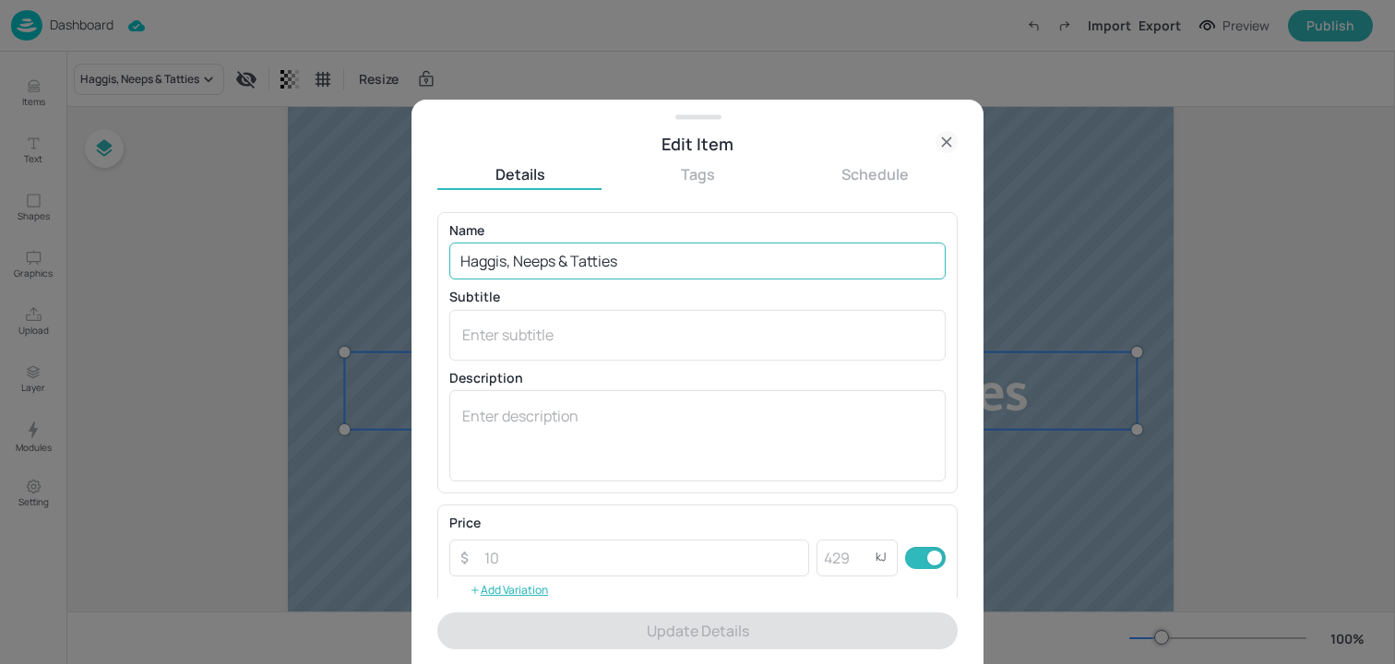
click at [646, 269] on input "Haggis, Neeps & Tatties" at bounding box center [697, 261] width 496 height 37
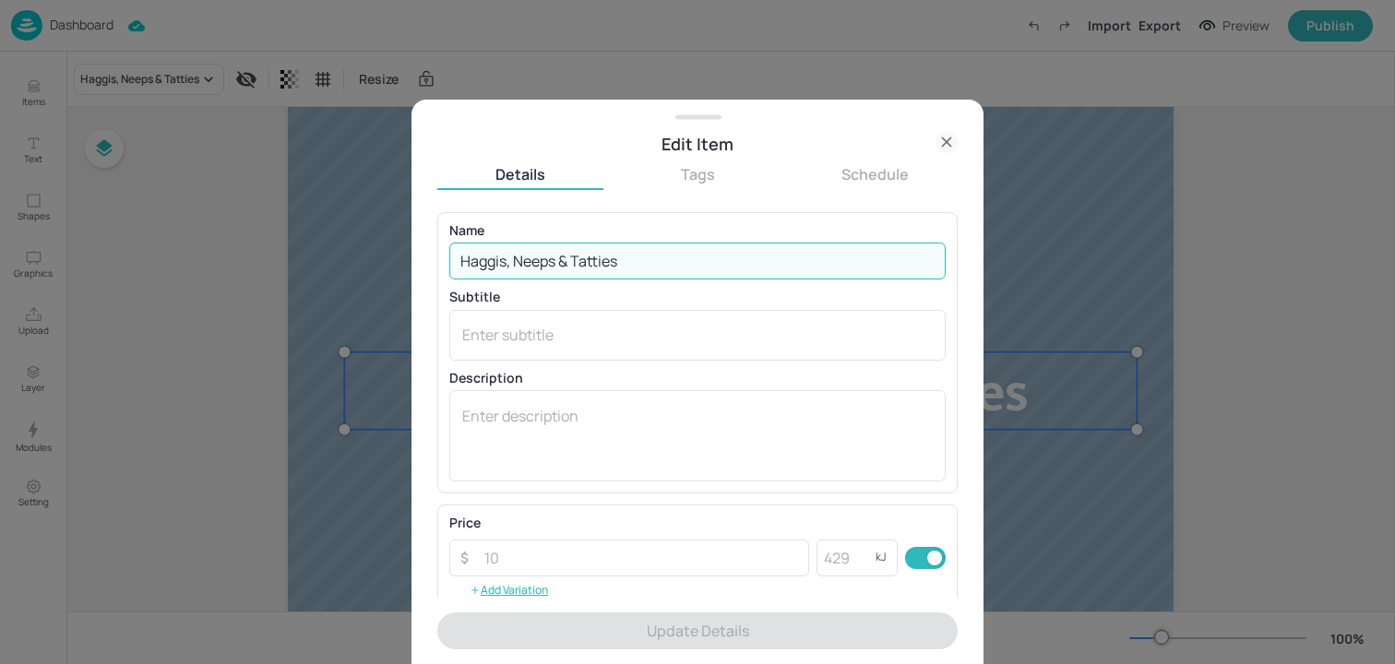
click at [646, 269] on input "Haggis, Neeps & Tatties" at bounding box center [697, 261] width 496 height 37
paste input "Chicken and mushroom pie"
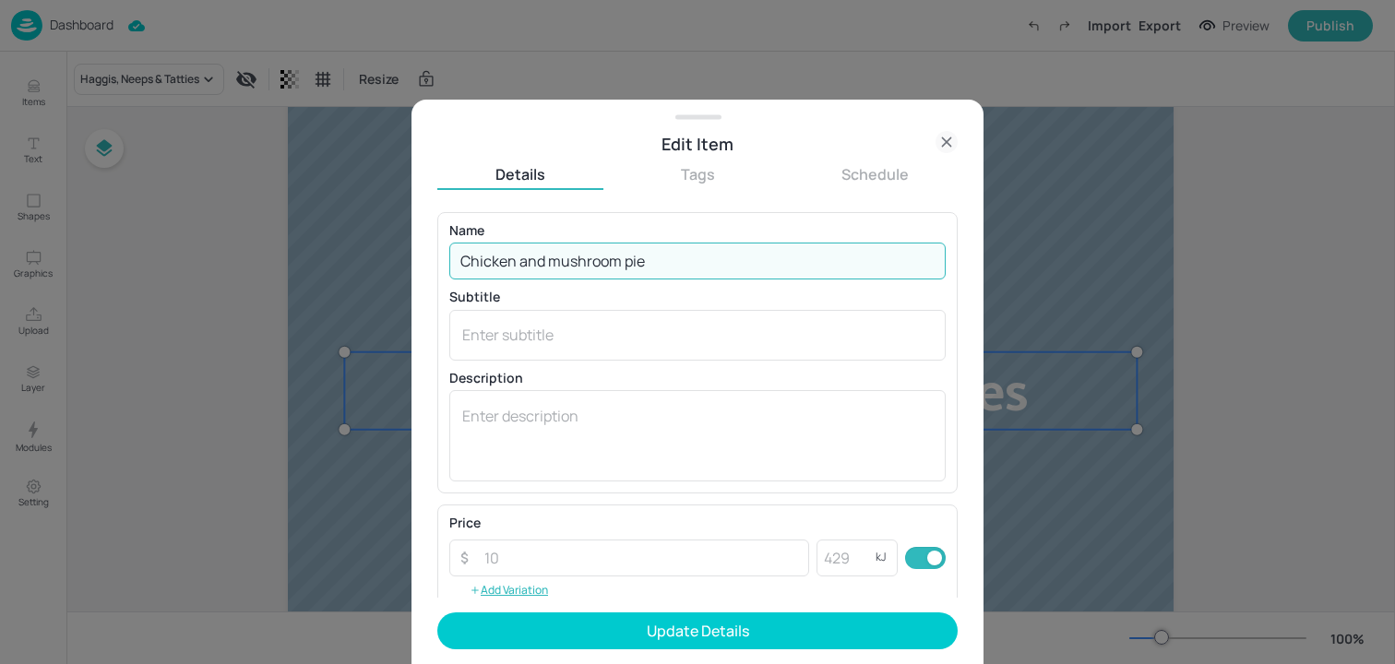
click at [531, 264] on input "Chicken and mushroom pie" at bounding box center [697, 261] width 496 height 37
click at [543, 262] on input "Chicken & mushroom pie" at bounding box center [697, 261] width 496 height 37
click at [614, 267] on input "Chicken & Mushroom pie" at bounding box center [697, 261] width 496 height 37
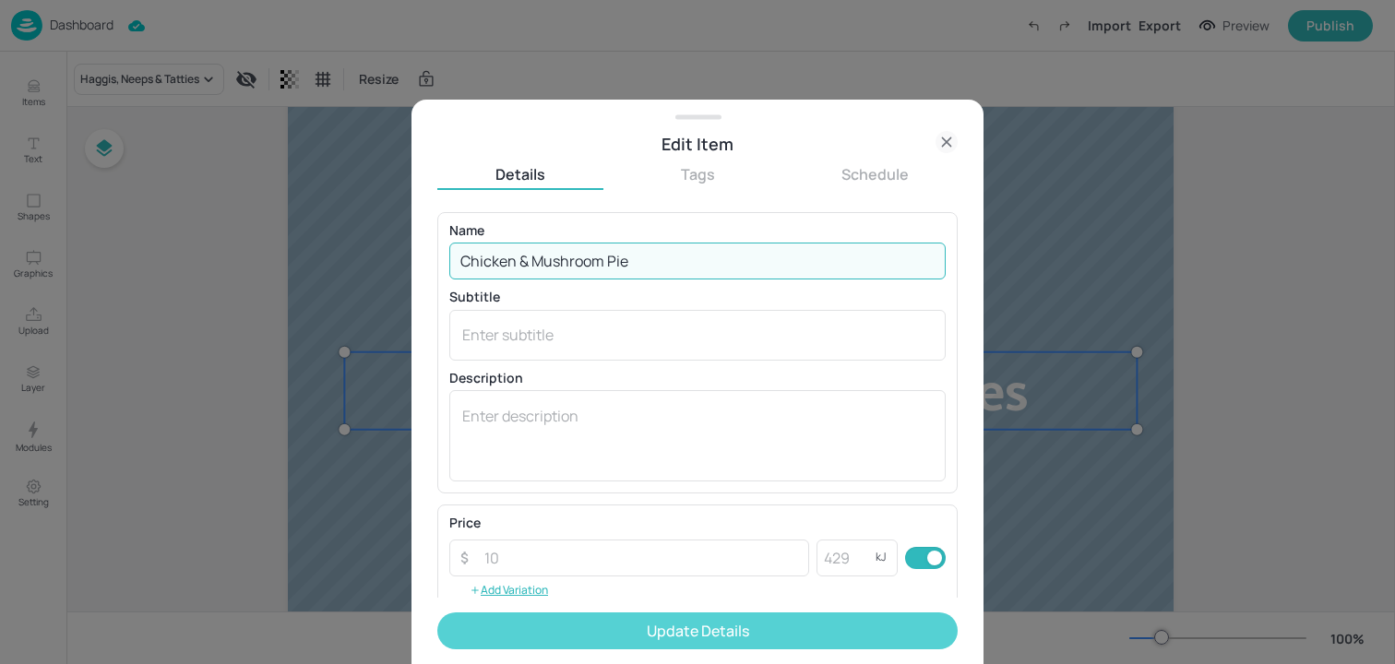
type input "Chicken & Mushroom Pie"
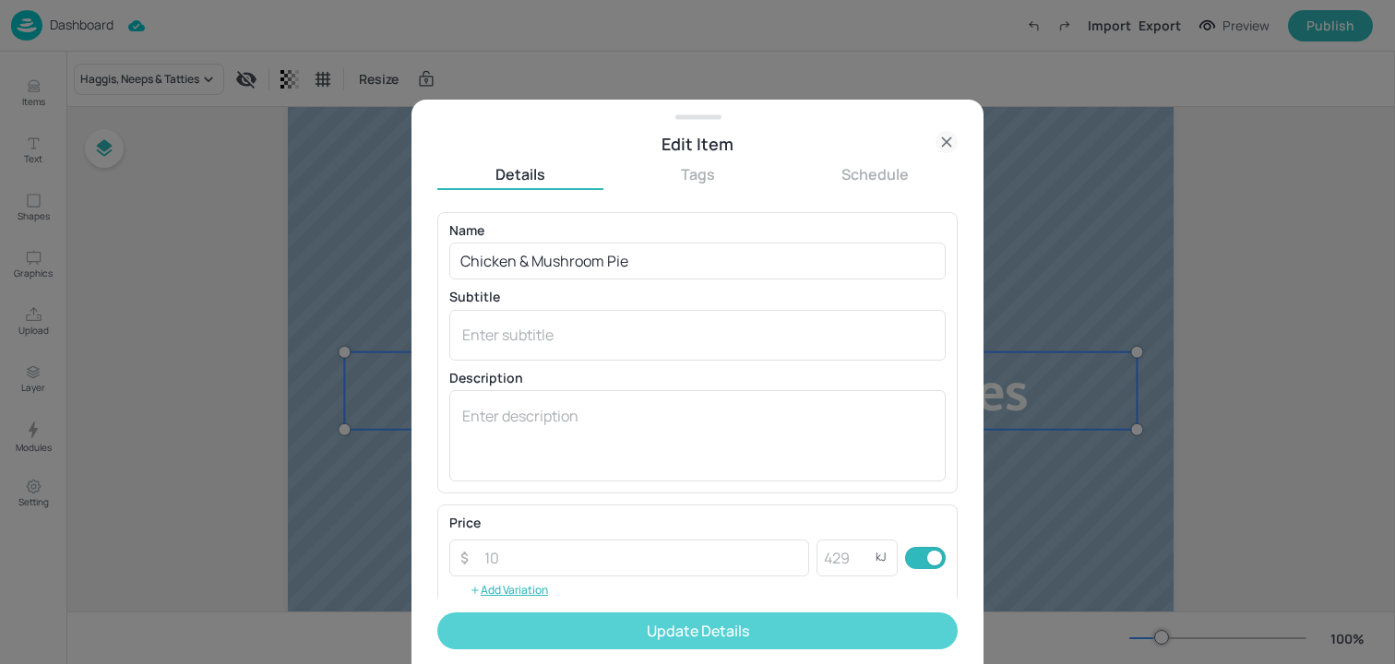
click at [632, 614] on button "Update Details" at bounding box center [697, 631] width 520 height 37
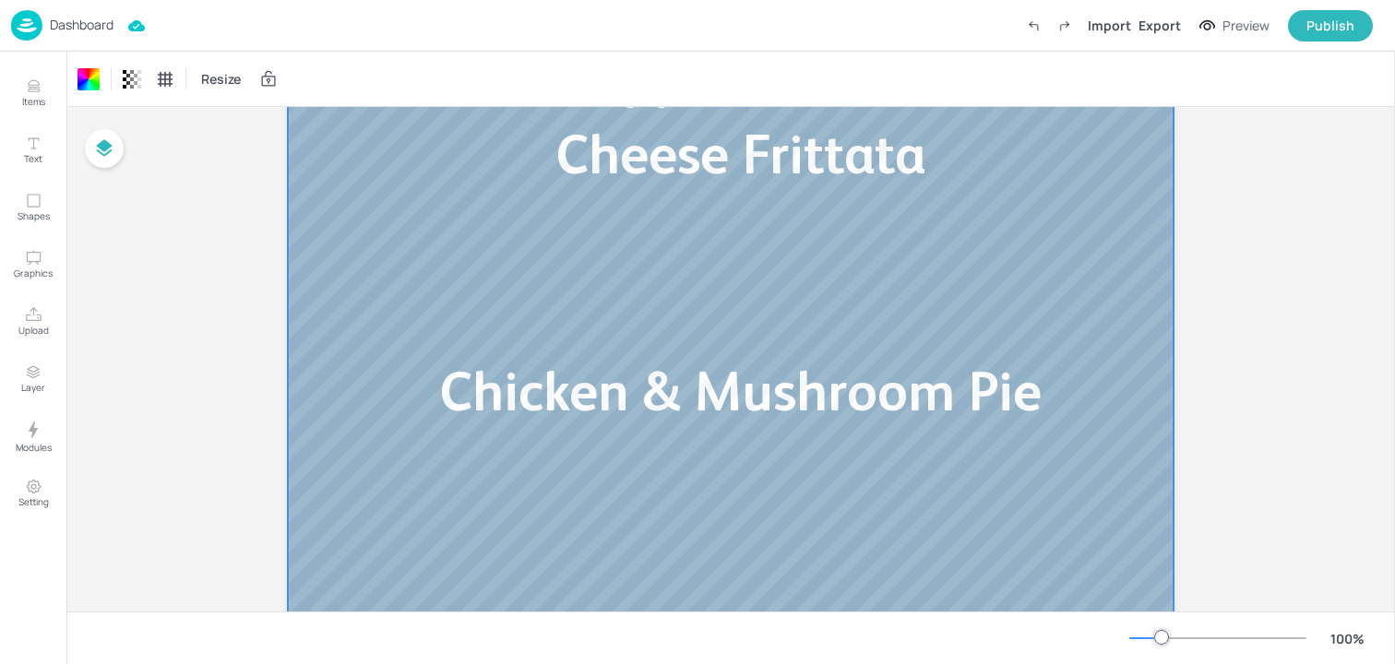
click at [78, 26] on p "Dashboard" at bounding box center [82, 24] width 64 height 13
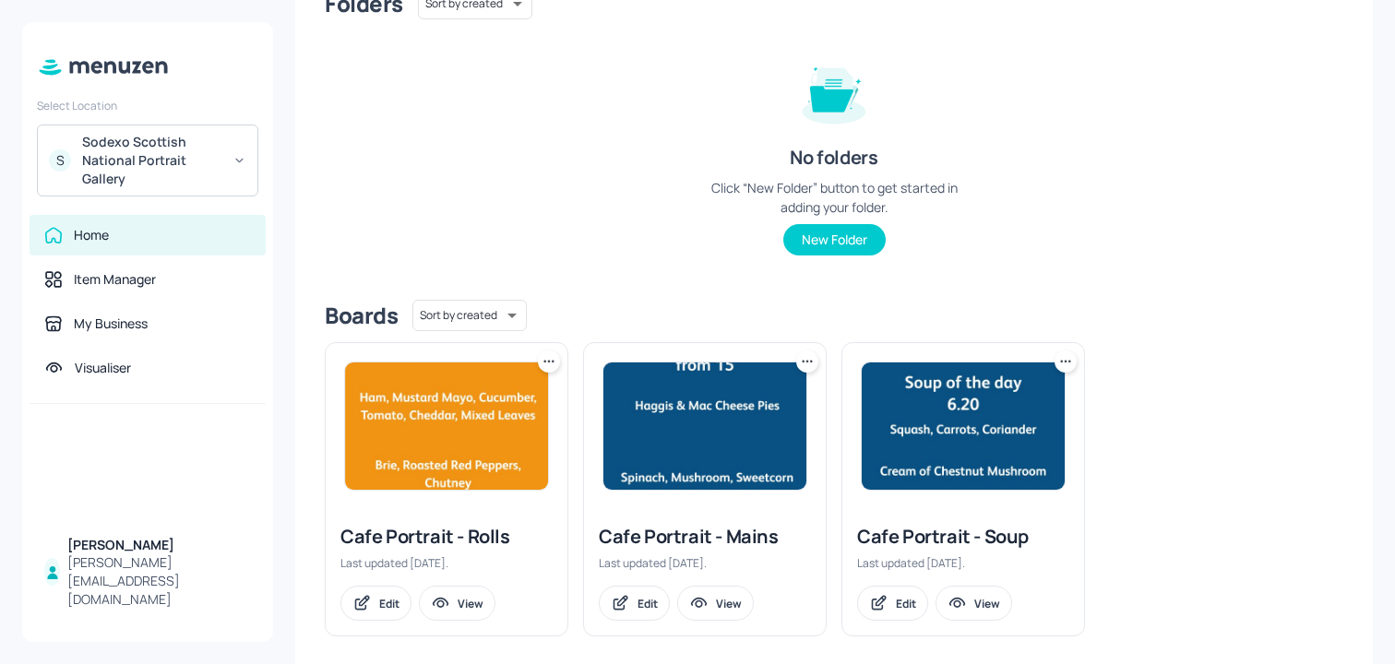
scroll to position [198, 0]
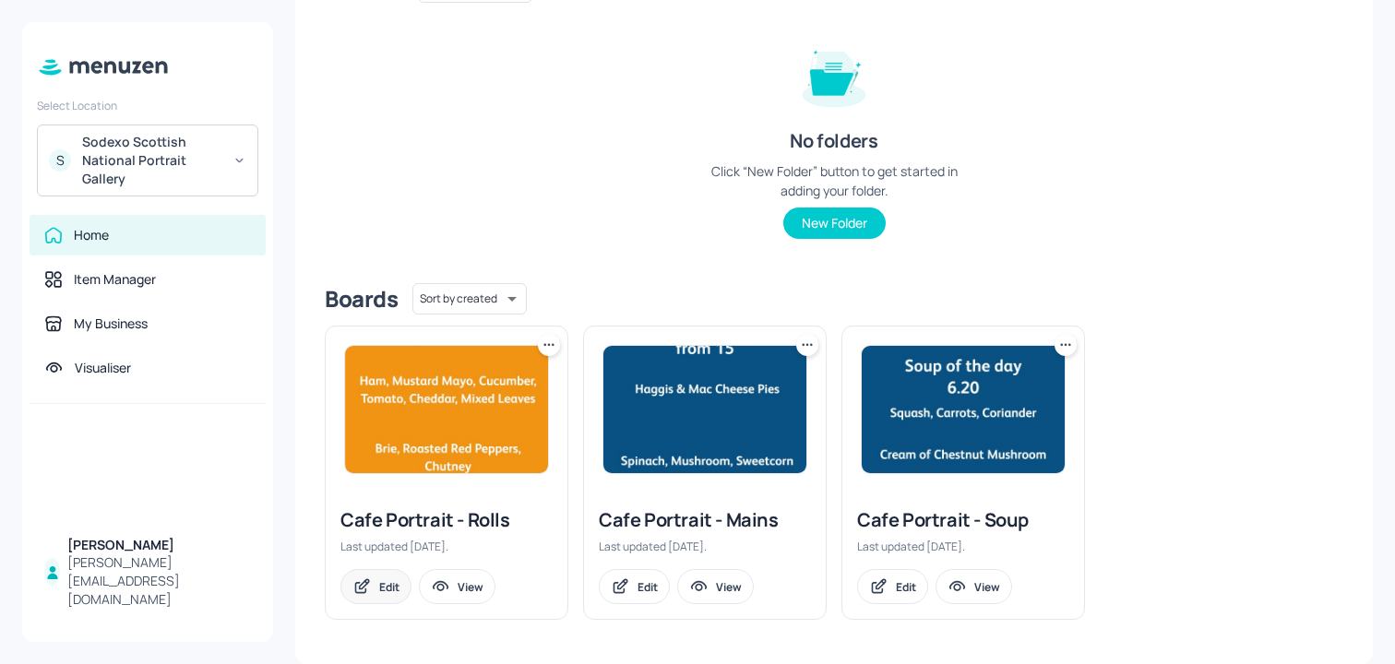
click at [405, 578] on div "Edit" at bounding box center [375, 586] width 71 height 35
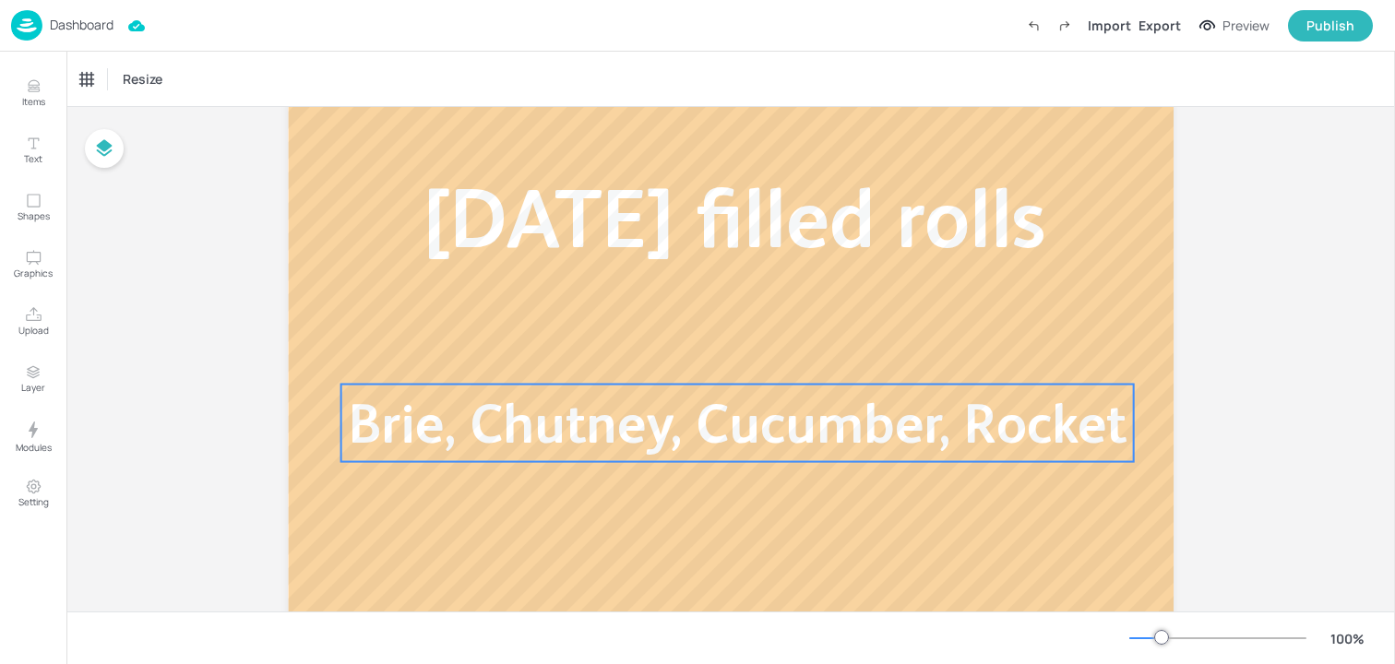
scroll to position [145, 0]
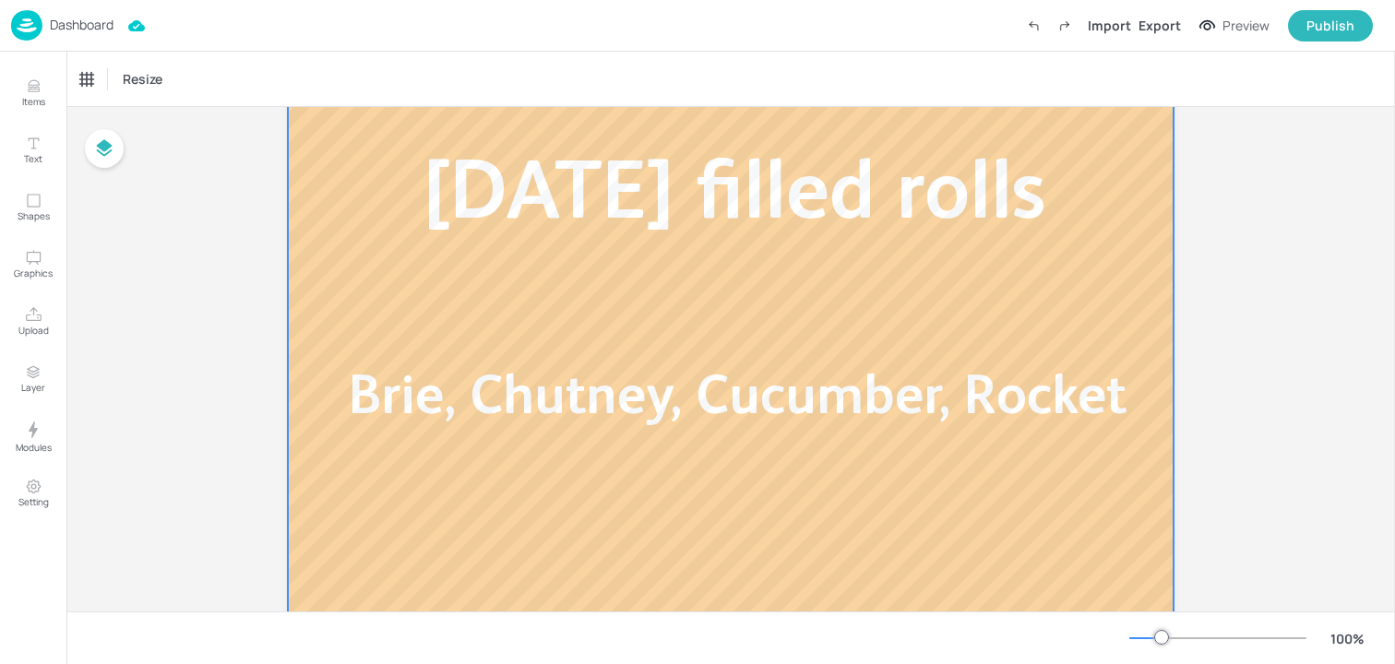
click at [447, 411] on span "Brie, Chutney, Cucumber, Rocket" at bounding box center [738, 394] width 778 height 63
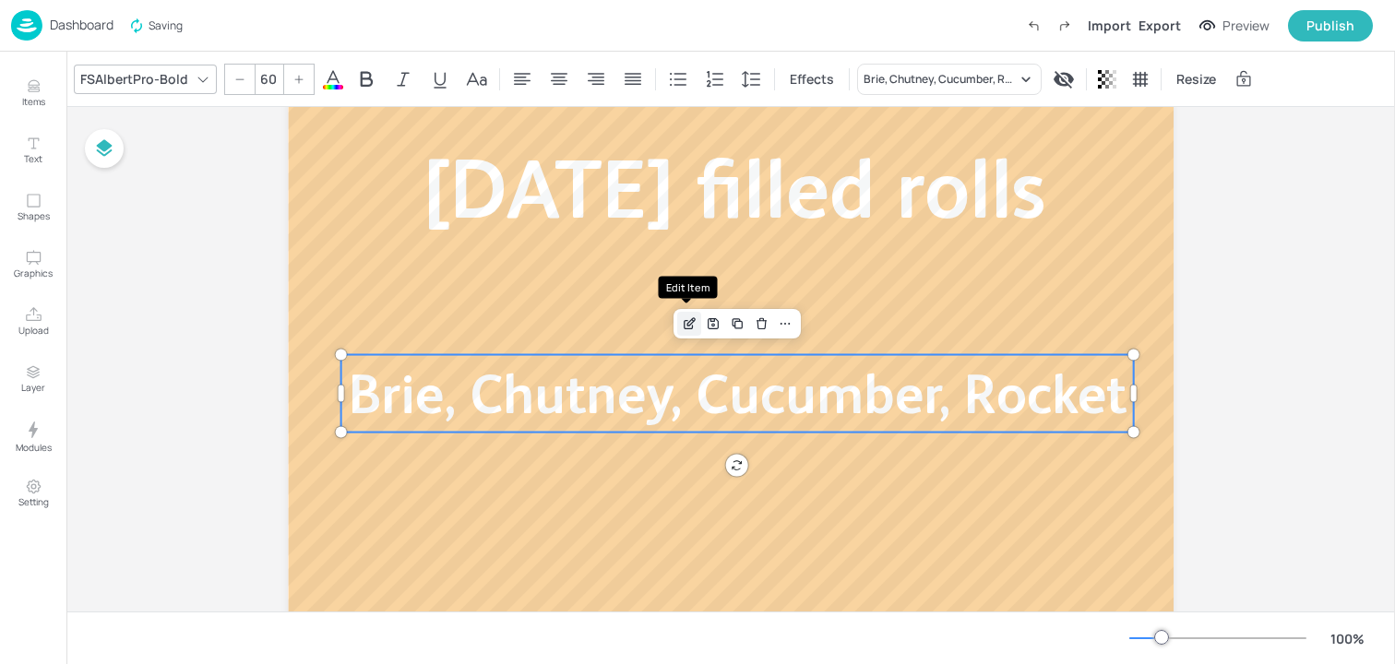
click at [689, 329] on icon "Edit Item" at bounding box center [690, 323] width 16 height 15
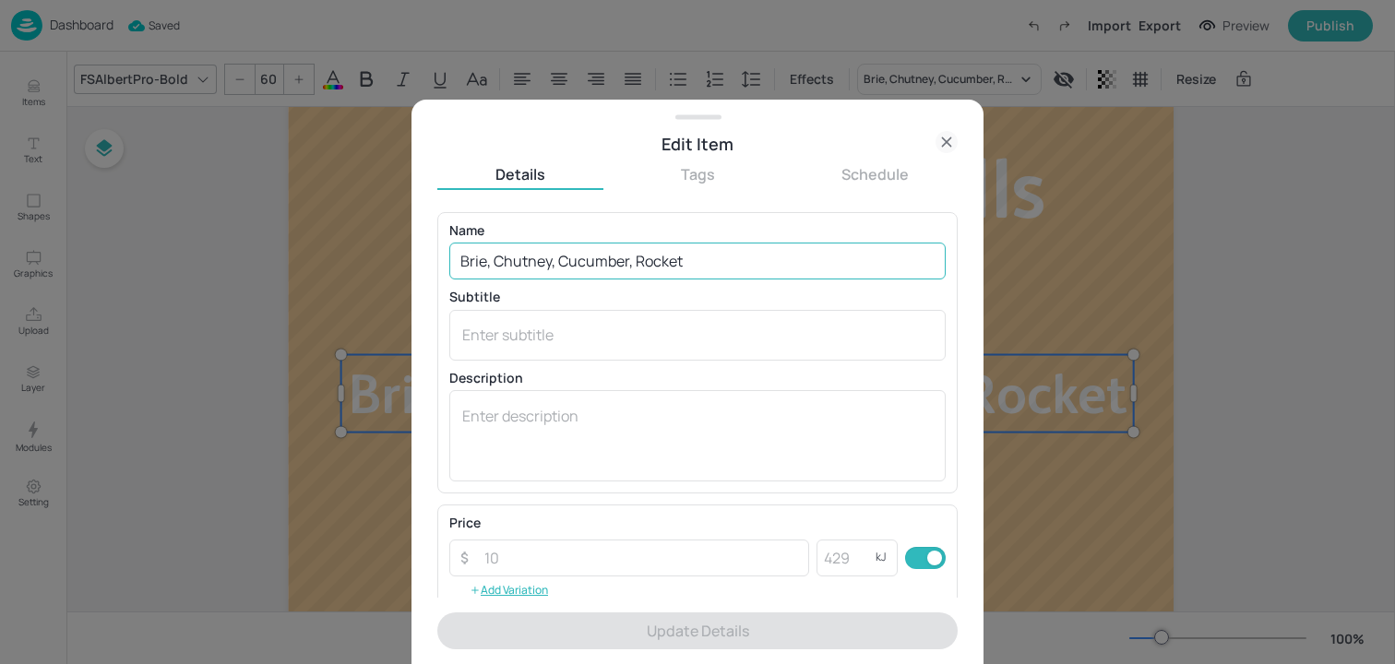
click at [639, 275] on input "Brie, Chutney, Cucumber, Rocket" at bounding box center [697, 261] width 496 height 37
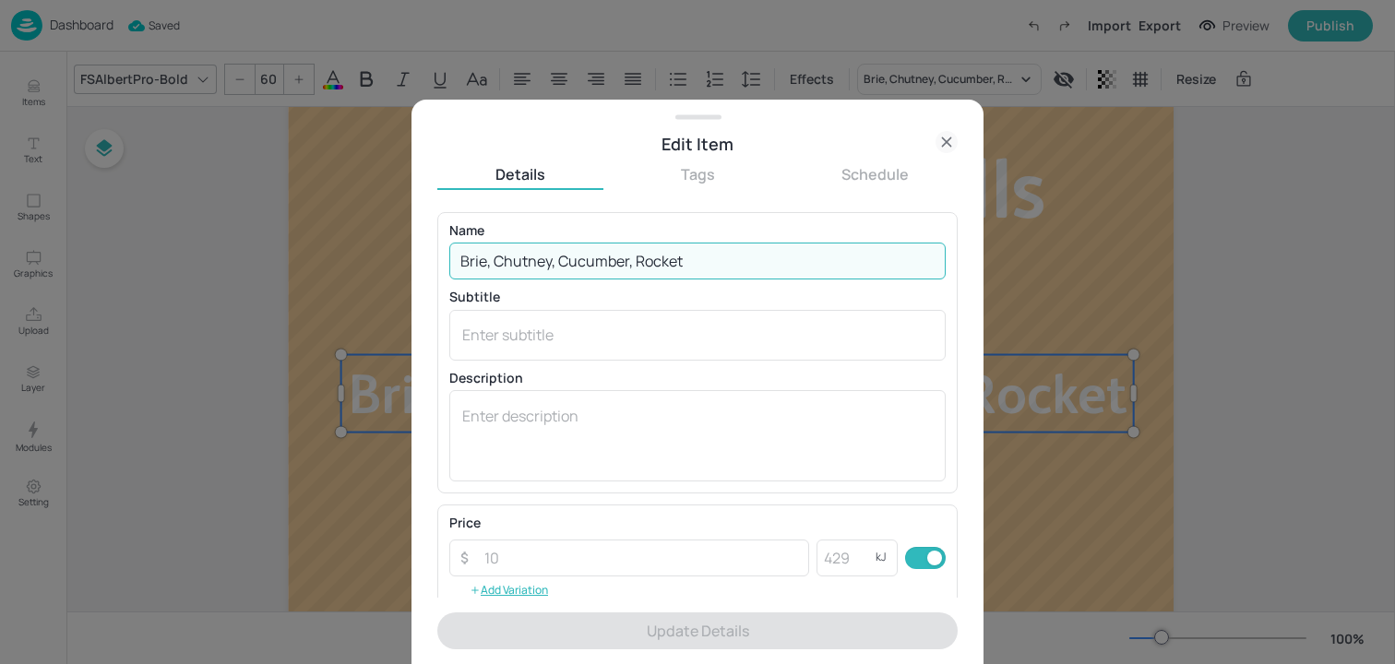
click at [639, 275] on input "Brie, Chutney, Cucumber, Rocket" at bounding box center [697, 261] width 496 height 37
paste input "Coronation chicken with tomato and rocket"
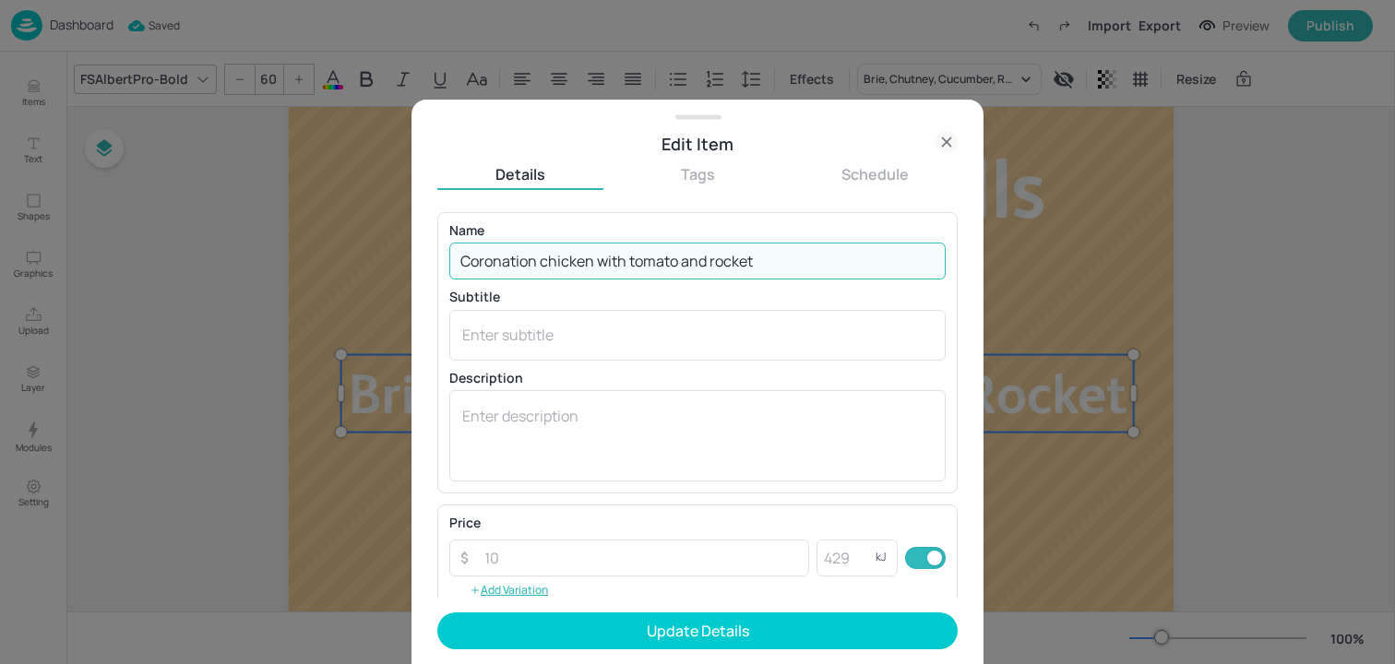
click at [544, 268] on input "Coronation chicken with tomato and rocket" at bounding box center [697, 261] width 496 height 37
click at [636, 261] on input "Coronation Chicken with tomato and rocket" at bounding box center [697, 261] width 496 height 37
click at [720, 268] on input "Coronation Chicken with Tomato and rocket" at bounding box center [697, 261] width 496 height 37
click at [693, 264] on input "Coronation Chicken with Tomato and Rocket" at bounding box center [697, 261] width 496 height 37
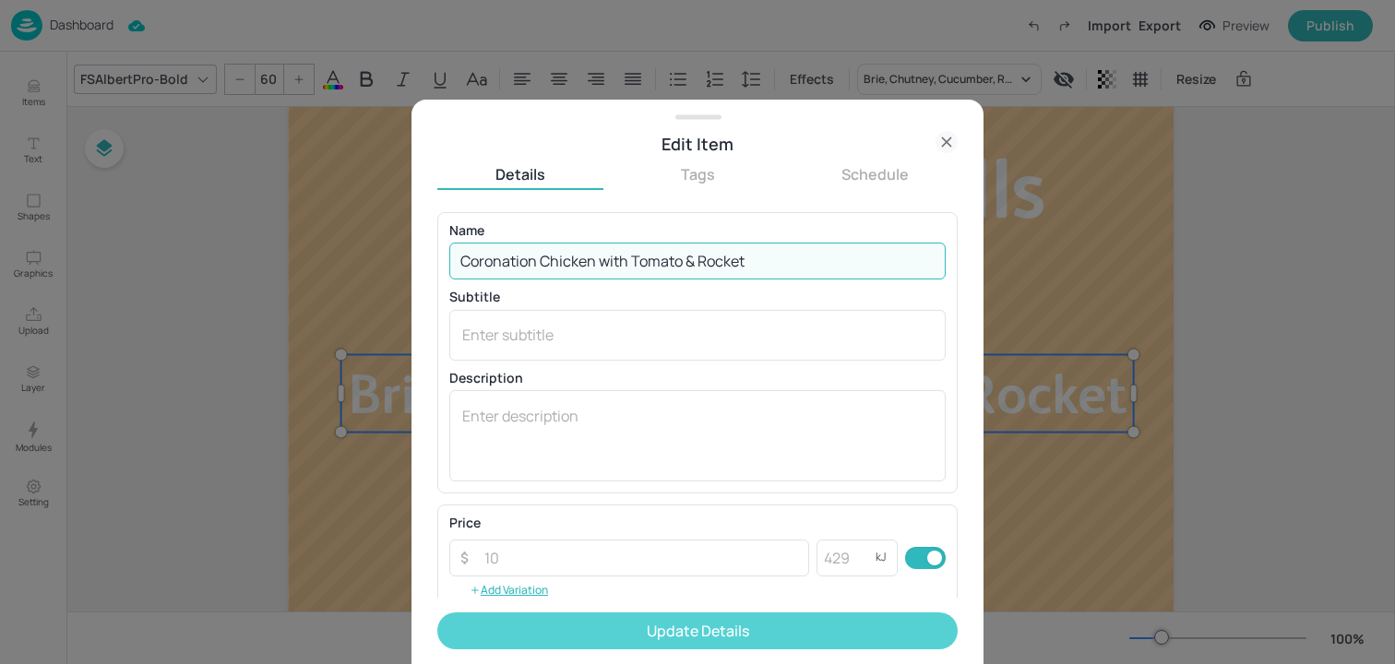
type input "Coronation Chicken with Tomato & Rocket"
click at [673, 618] on button "Update Details" at bounding box center [697, 631] width 520 height 37
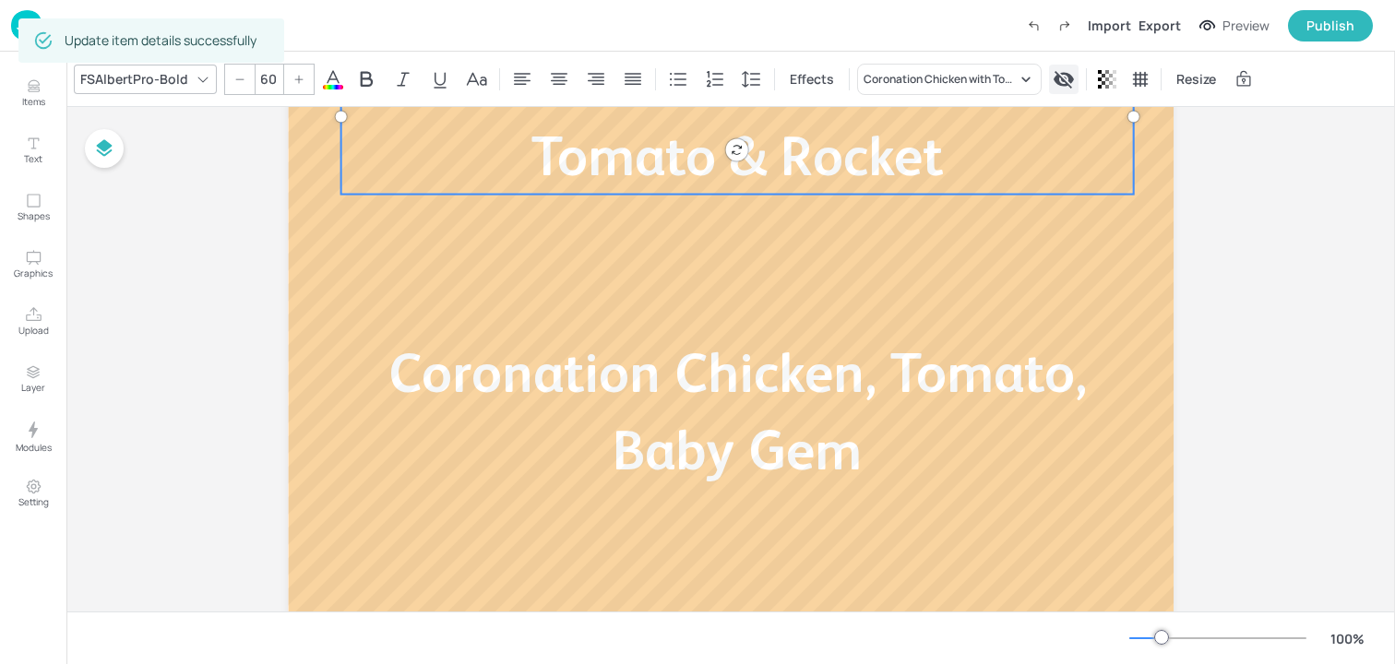
scroll to position [530, 0]
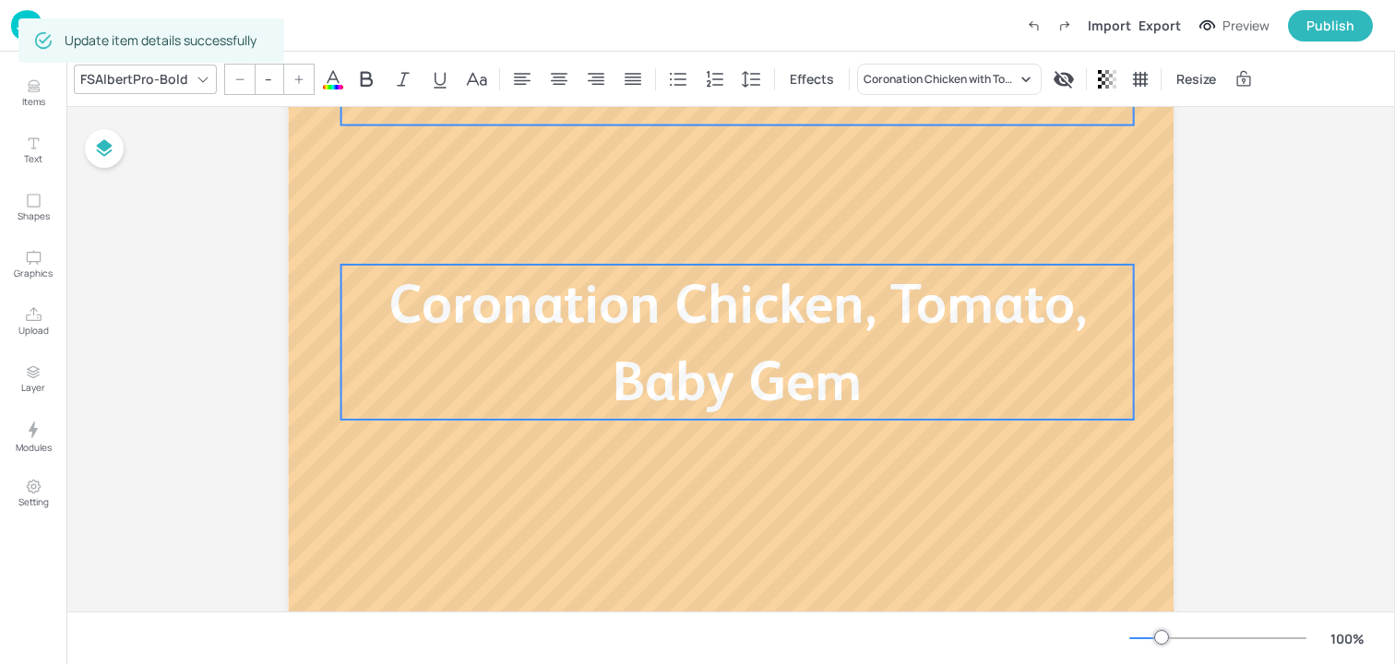
type input "60"
click at [750, 310] on span "Coronation Chicken, Tomato, Baby Gem" at bounding box center [737, 342] width 698 height 140
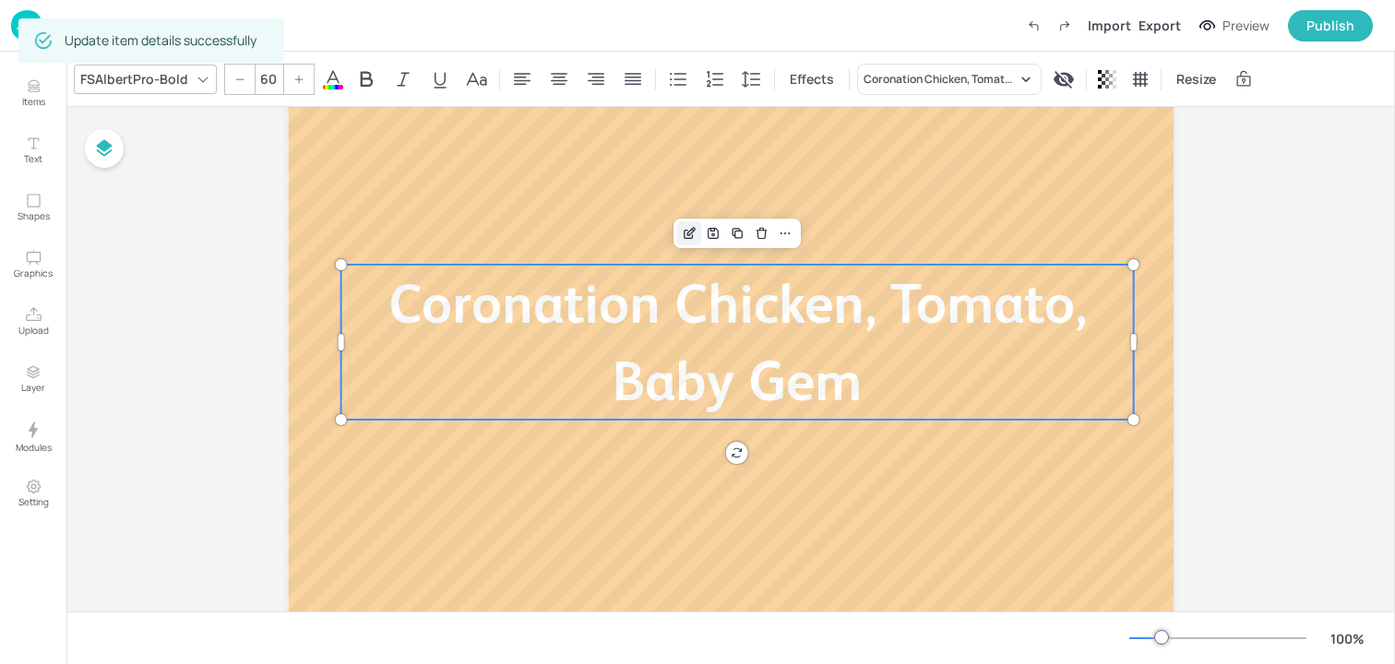
click at [685, 238] on icon "Edit Item" at bounding box center [689, 235] width 8 height 8
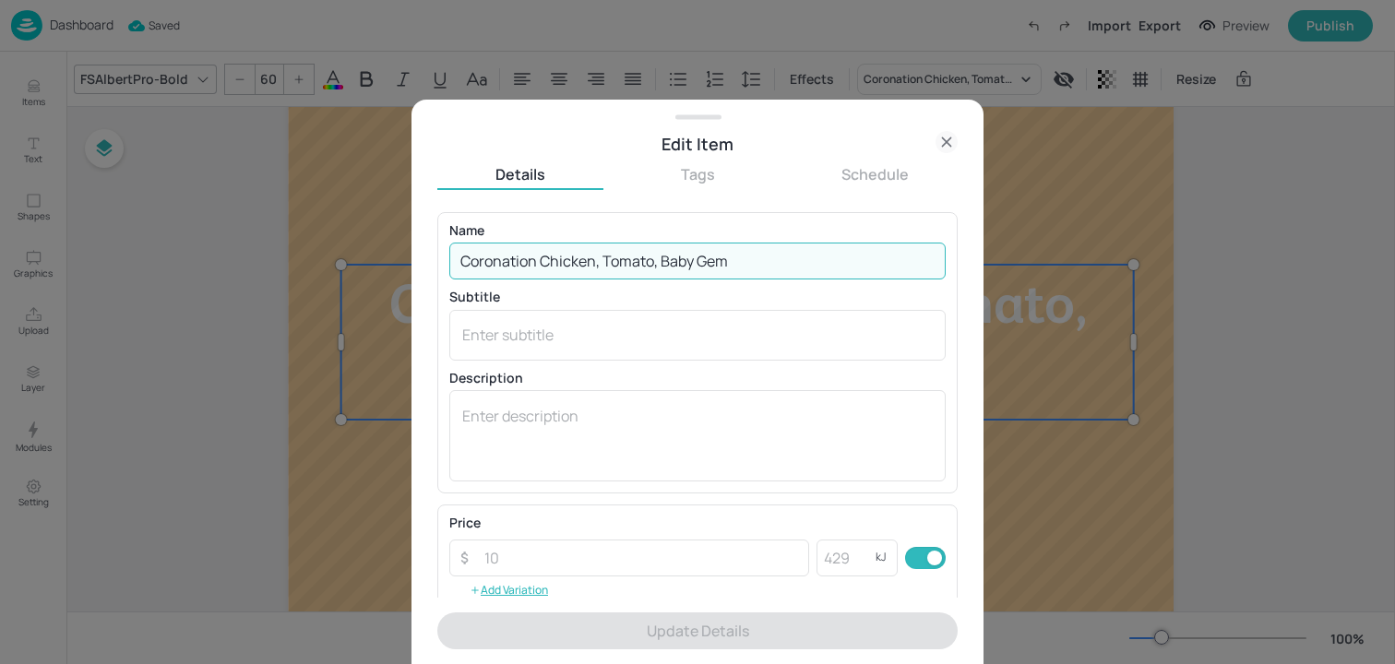
click at [651, 253] on input "Coronation Chicken, Tomato, Baby Gem" at bounding box center [697, 261] width 496 height 37
paste input "heese savoury and gem lettuce"
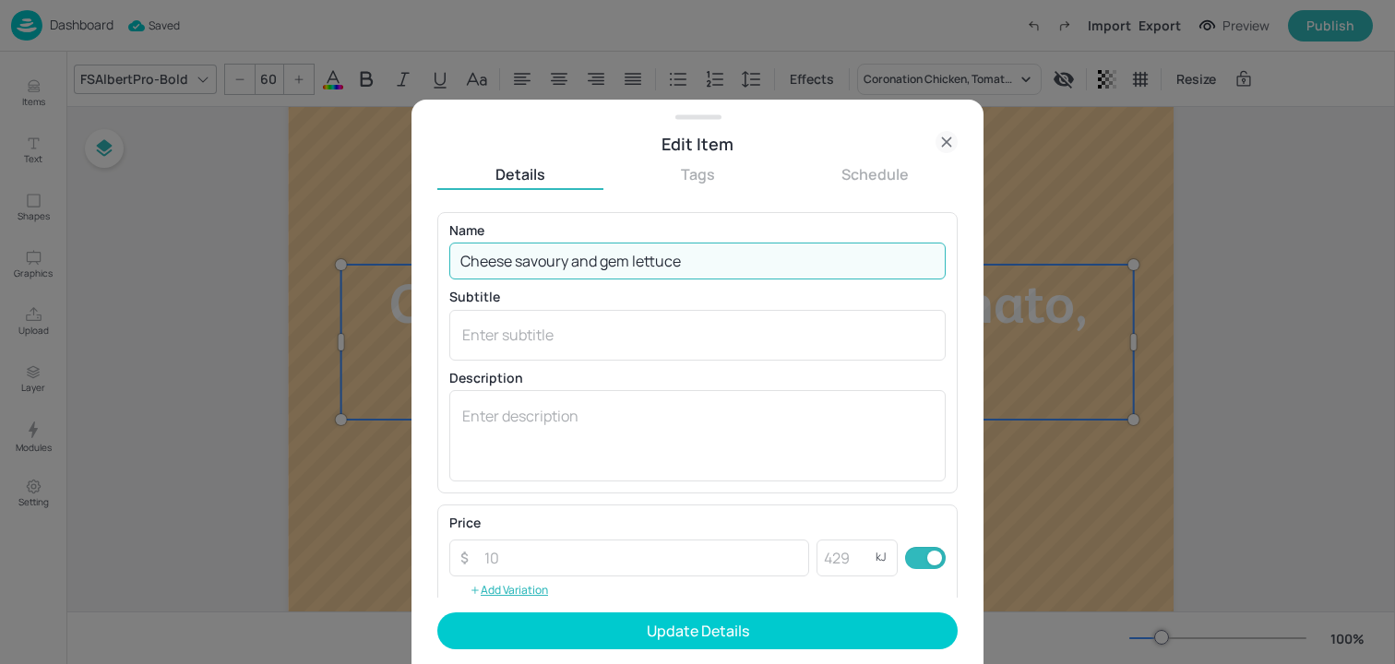
click at [524, 260] on input "Cheese savoury and gem lettuce" at bounding box center [697, 261] width 496 height 37
click at [580, 261] on input "Cheese Savoury and gem lettuce" at bounding box center [697, 261] width 496 height 37
type input "Cheese Savoury & Gem Lettuce"
click at [639, 652] on form "Name Cheese Savoury & Gem Lettuce ​ Subtitle x ​ Description x ​ Price ​ ​ kJ ​…" at bounding box center [697, 438] width 520 height 452
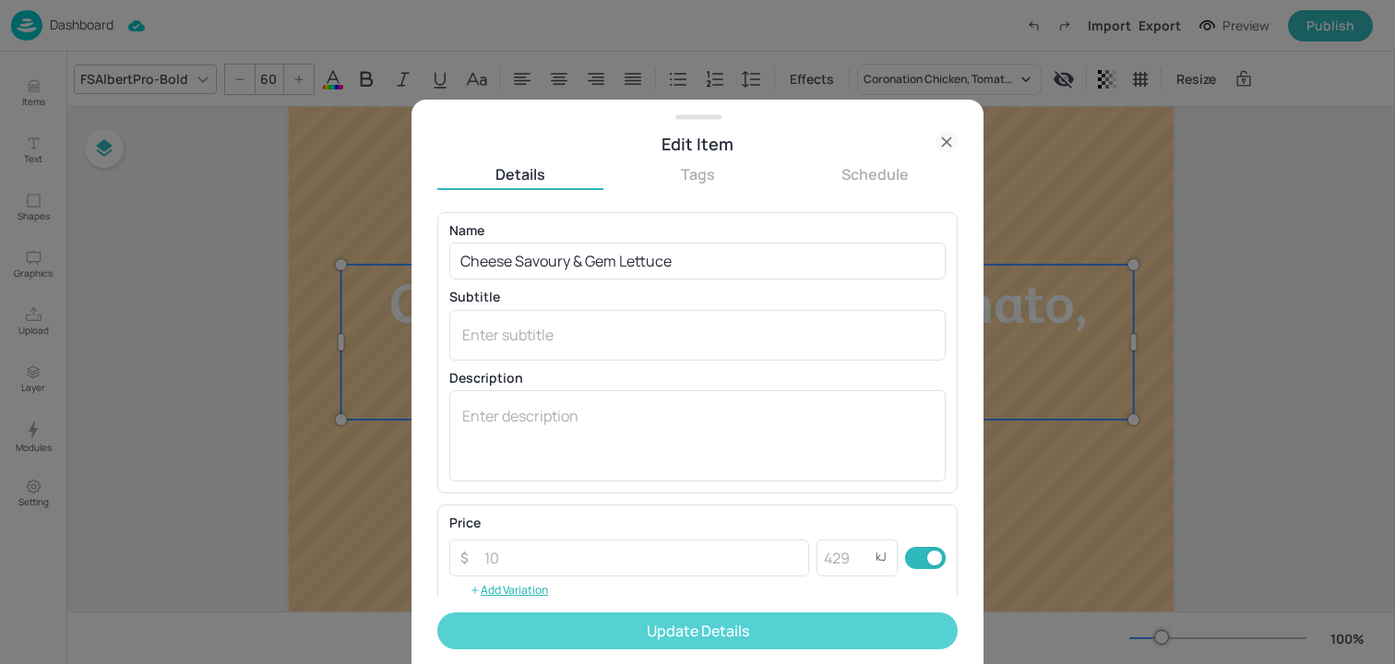
click at [634, 640] on button "Update Details" at bounding box center [697, 631] width 520 height 37
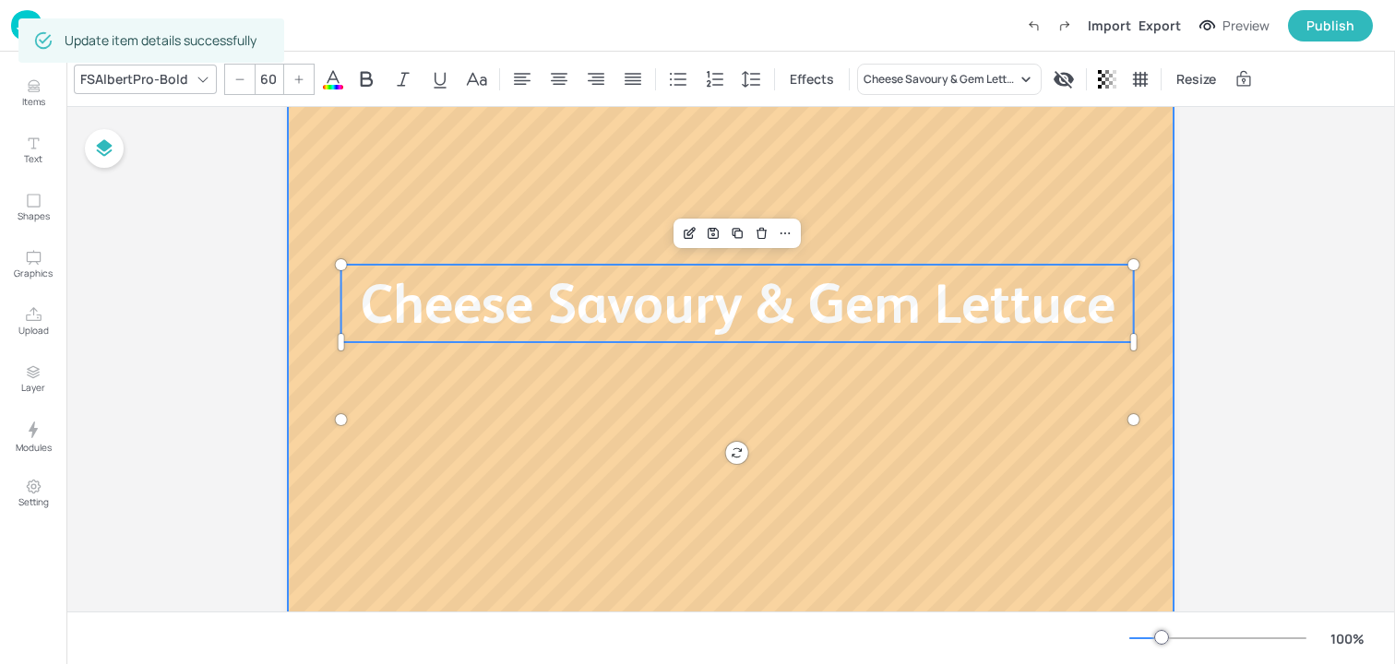
click at [302, 524] on div at bounding box center [731, 134] width 886 height 996
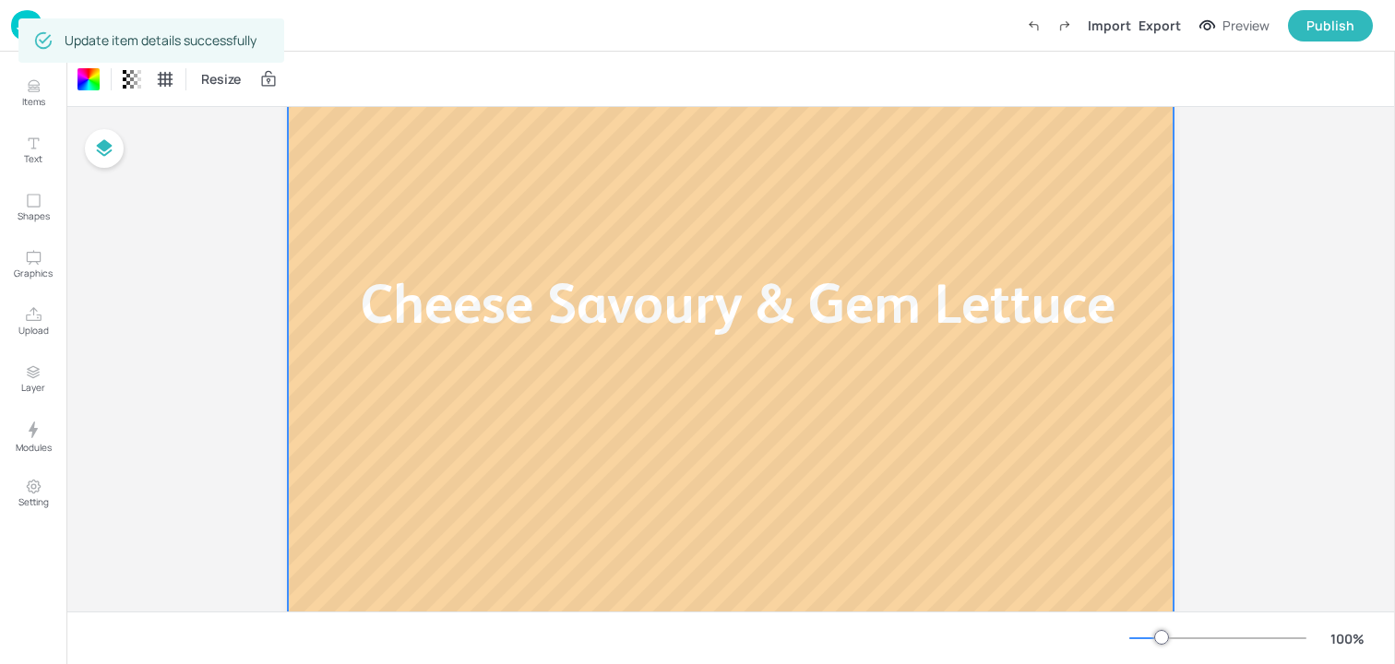
scroll to position [517, 0]
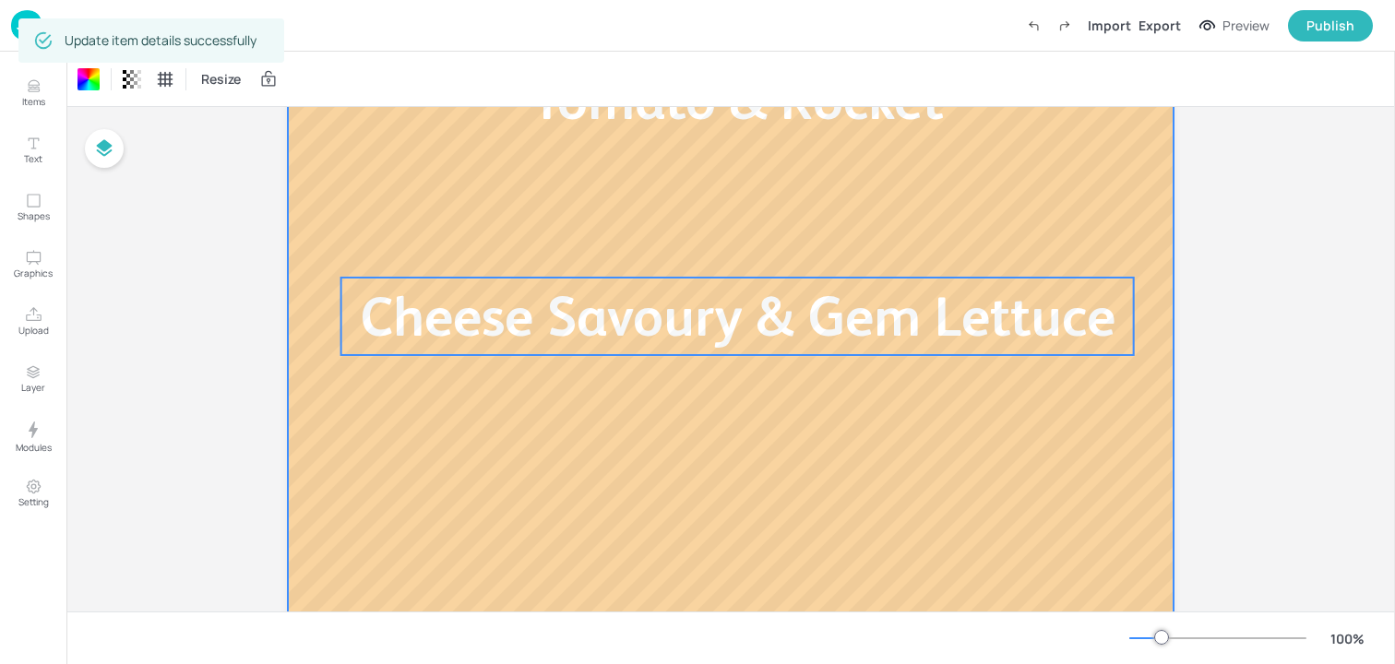
click at [485, 349] on p "Cheese Savoury & Gem Lettuce" at bounding box center [737, 316] width 793 height 77
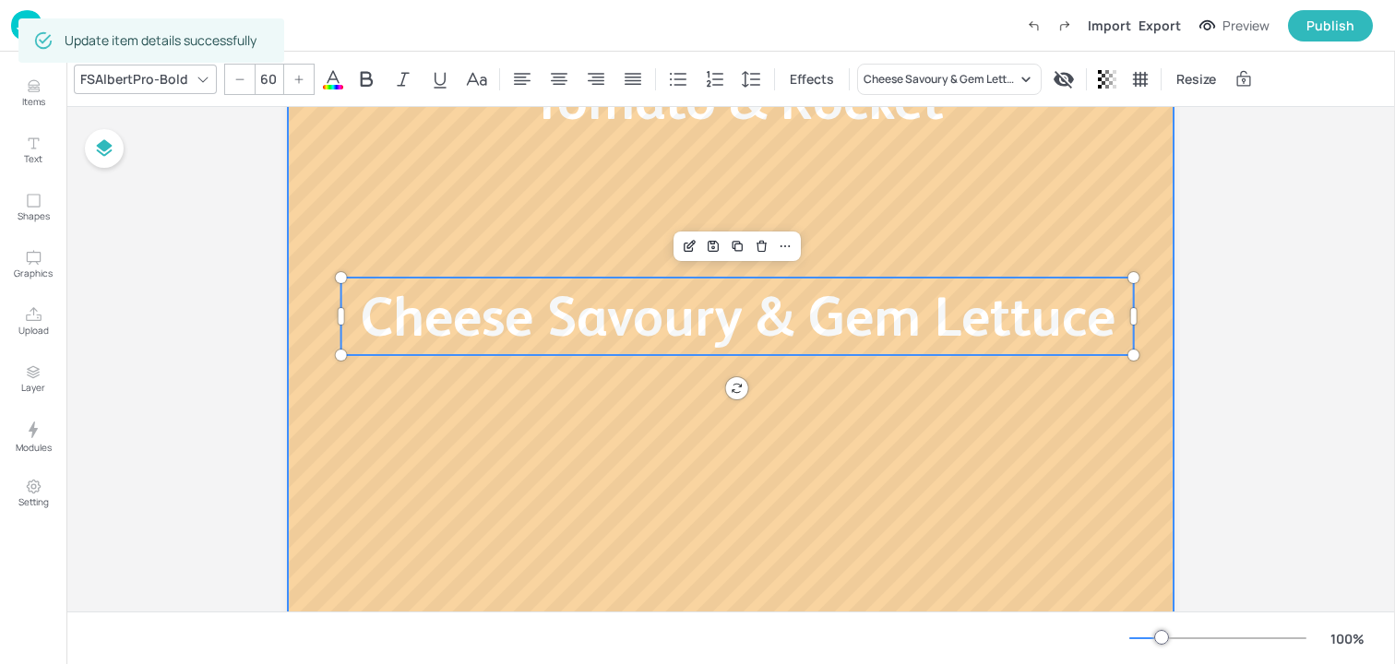
click at [529, 447] on div at bounding box center [731, 147] width 886 height 996
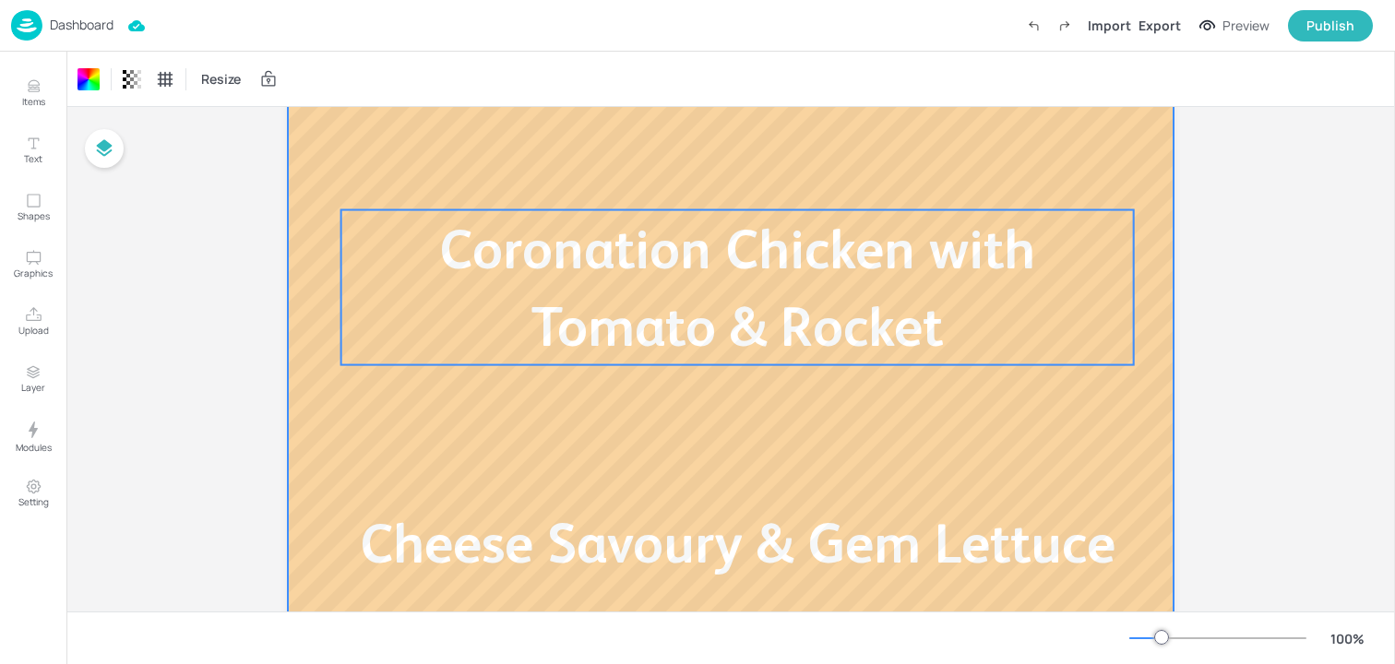
scroll to position [0, 0]
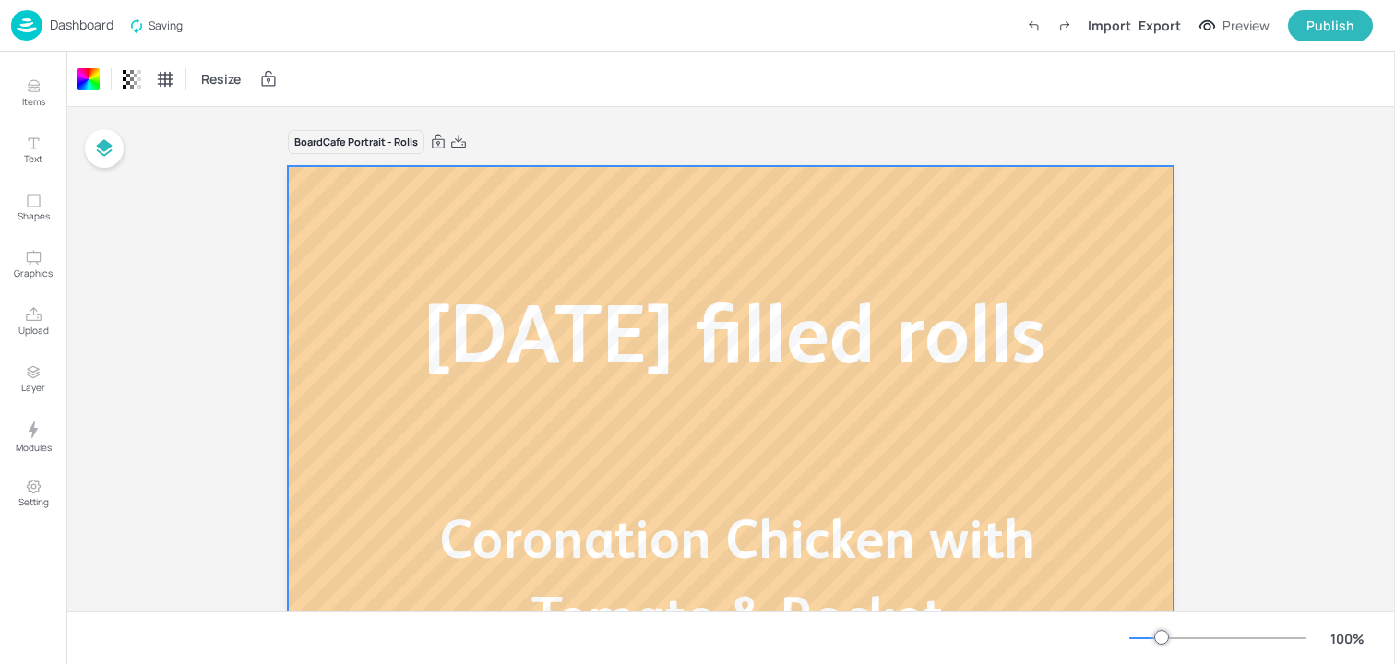
click at [90, 30] on p "Dashboard" at bounding box center [82, 24] width 64 height 13
click at [97, 25] on p "Dashboard" at bounding box center [82, 24] width 64 height 13
